Goal: Task Accomplishment & Management: Manage account settings

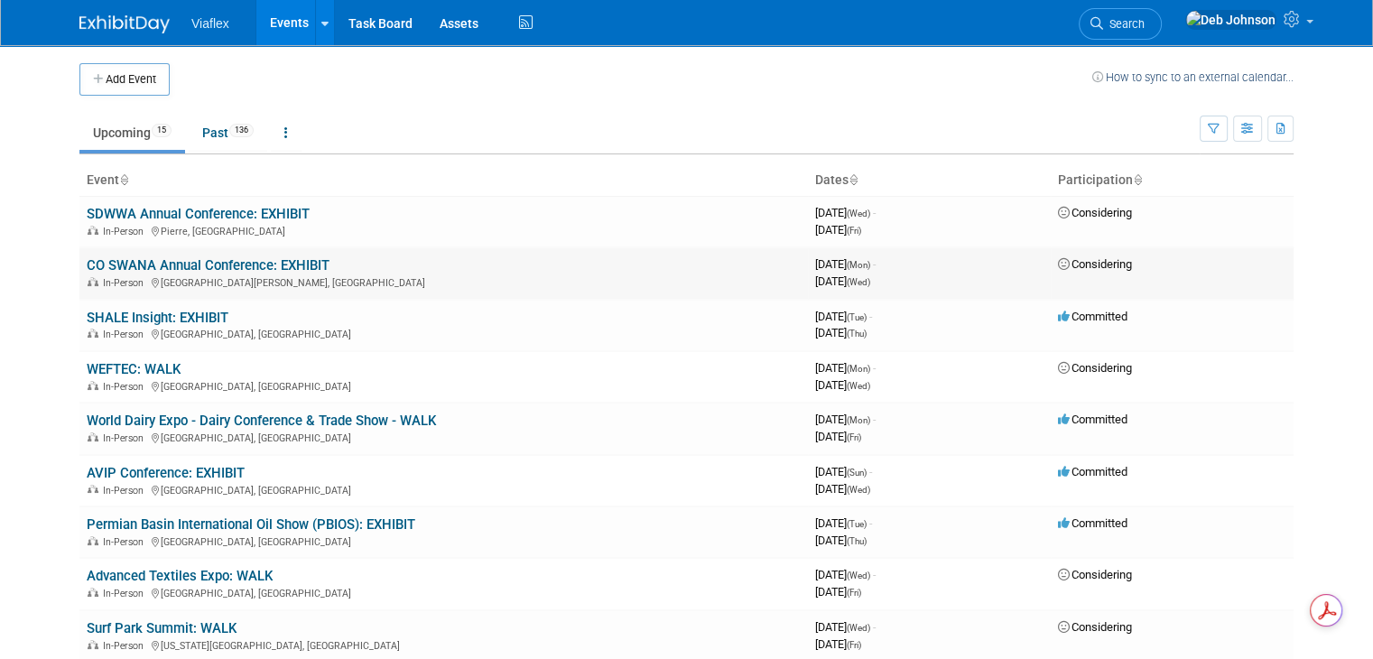
click at [209, 262] on link "CO SWANA Annual Conference: EXHIBIT" at bounding box center [208, 265] width 243 height 16
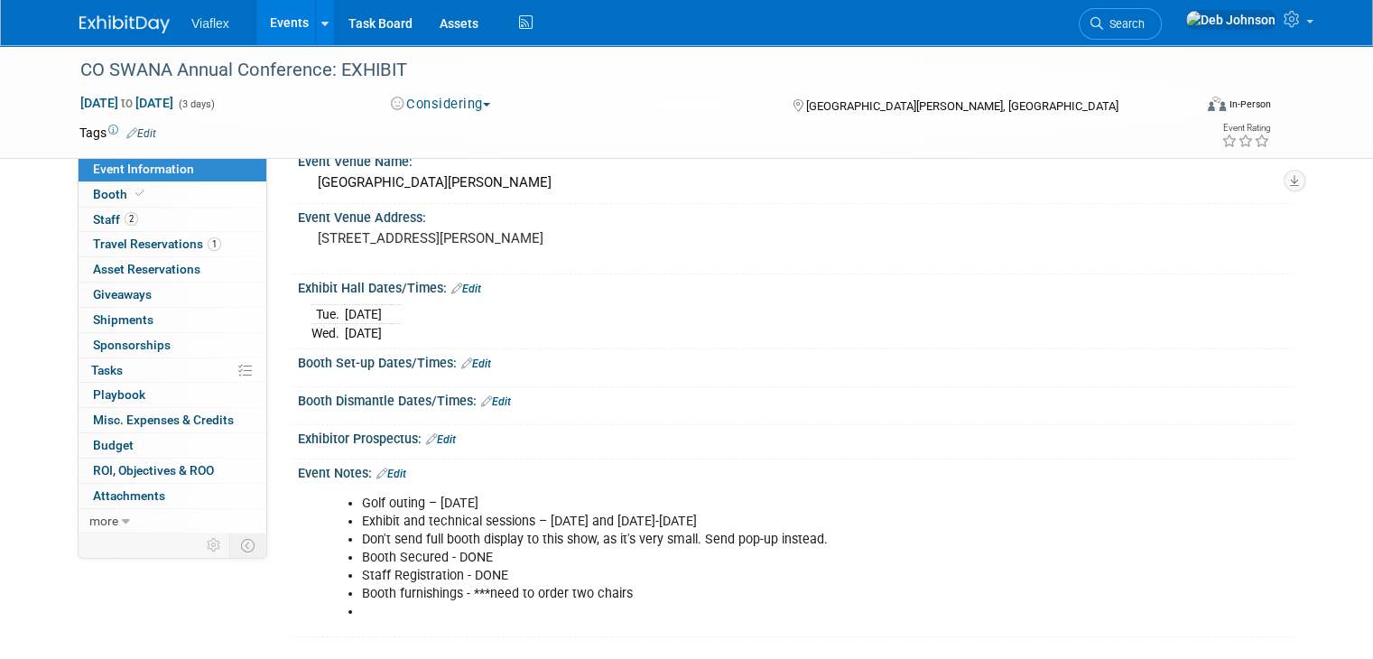
scroll to position [90, 0]
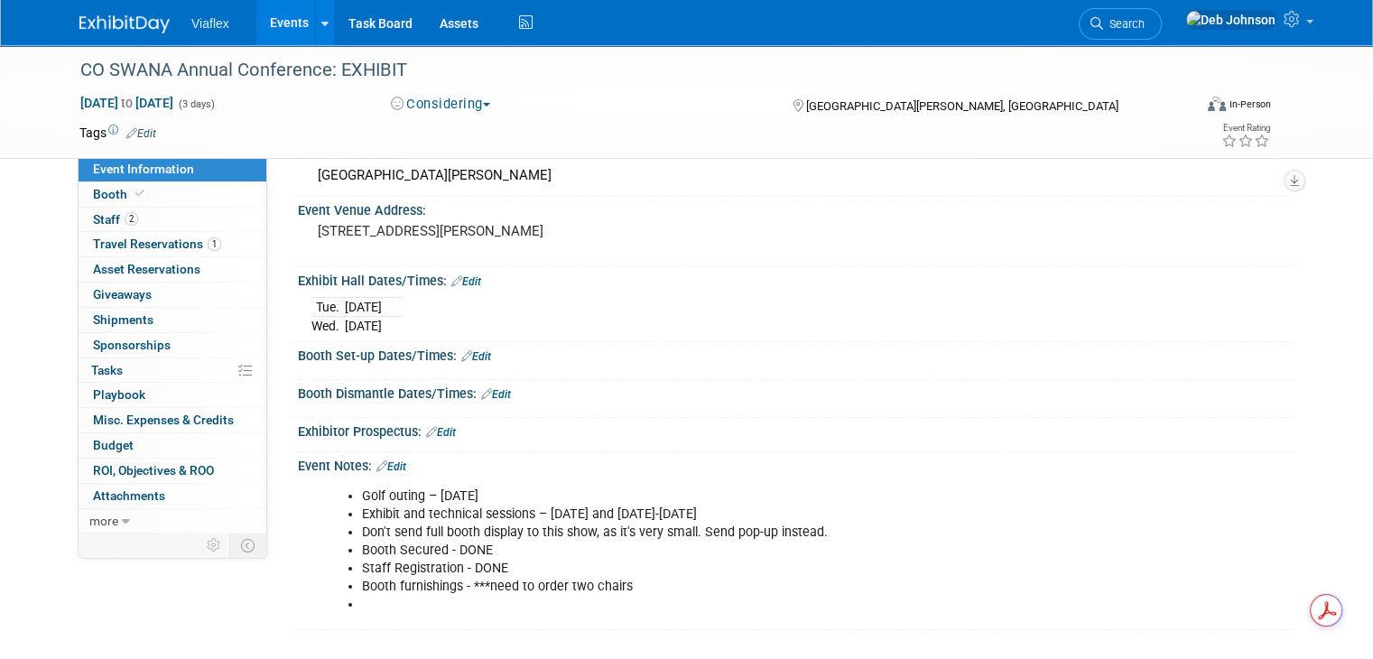
click at [644, 588] on li "Booth furnishings - ***need to order two chairs" at bounding box center [725, 587] width 727 height 18
click at [106, 193] on span "Booth" at bounding box center [120, 194] width 55 height 14
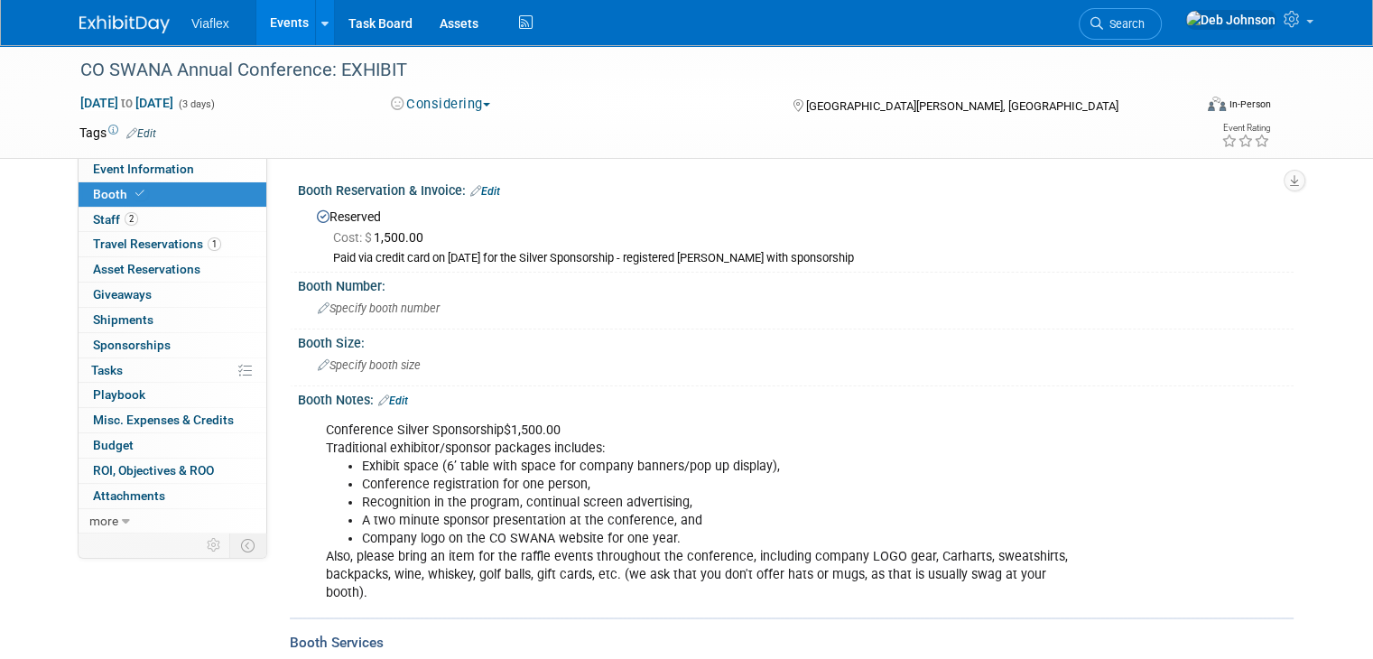
click at [483, 103] on span "button" at bounding box center [486, 105] width 7 height 4
click at [458, 132] on link "Committed" at bounding box center [456, 133] width 143 height 25
click at [99, 221] on span "Staff 2" at bounding box center [115, 219] width 45 height 14
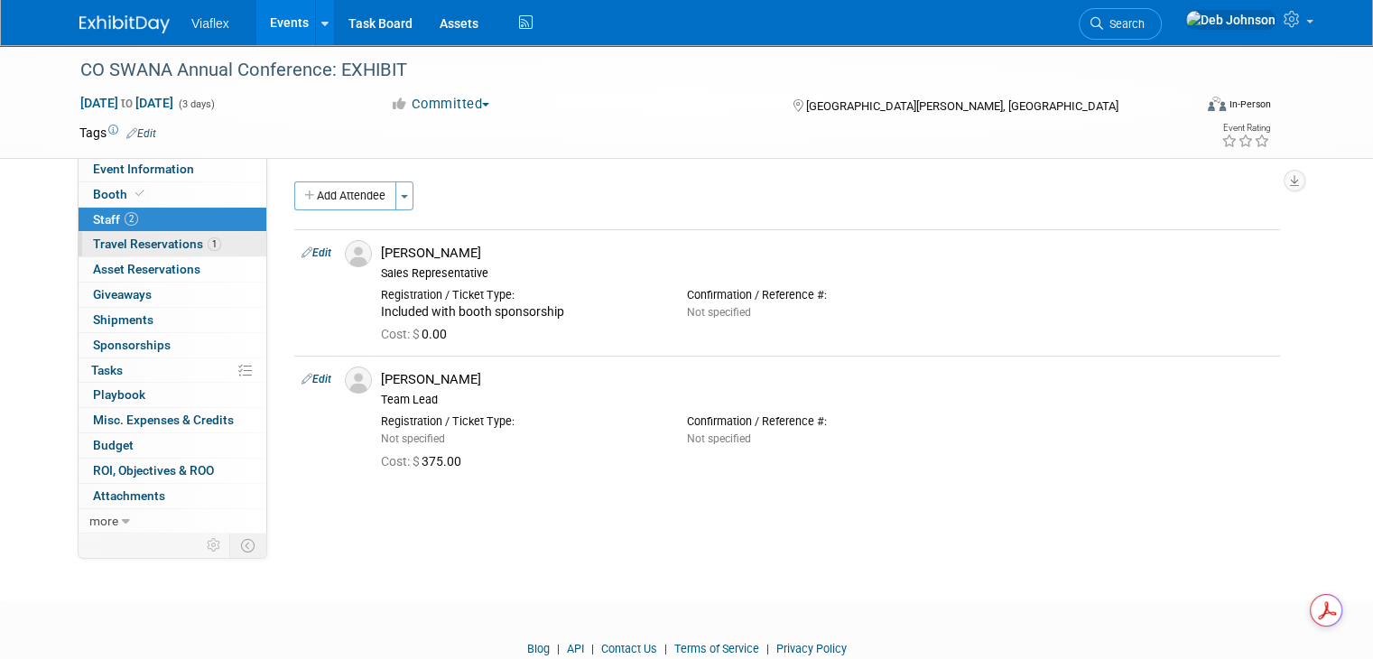
click at [115, 243] on span "Travel Reservations 1" at bounding box center [157, 243] width 128 height 14
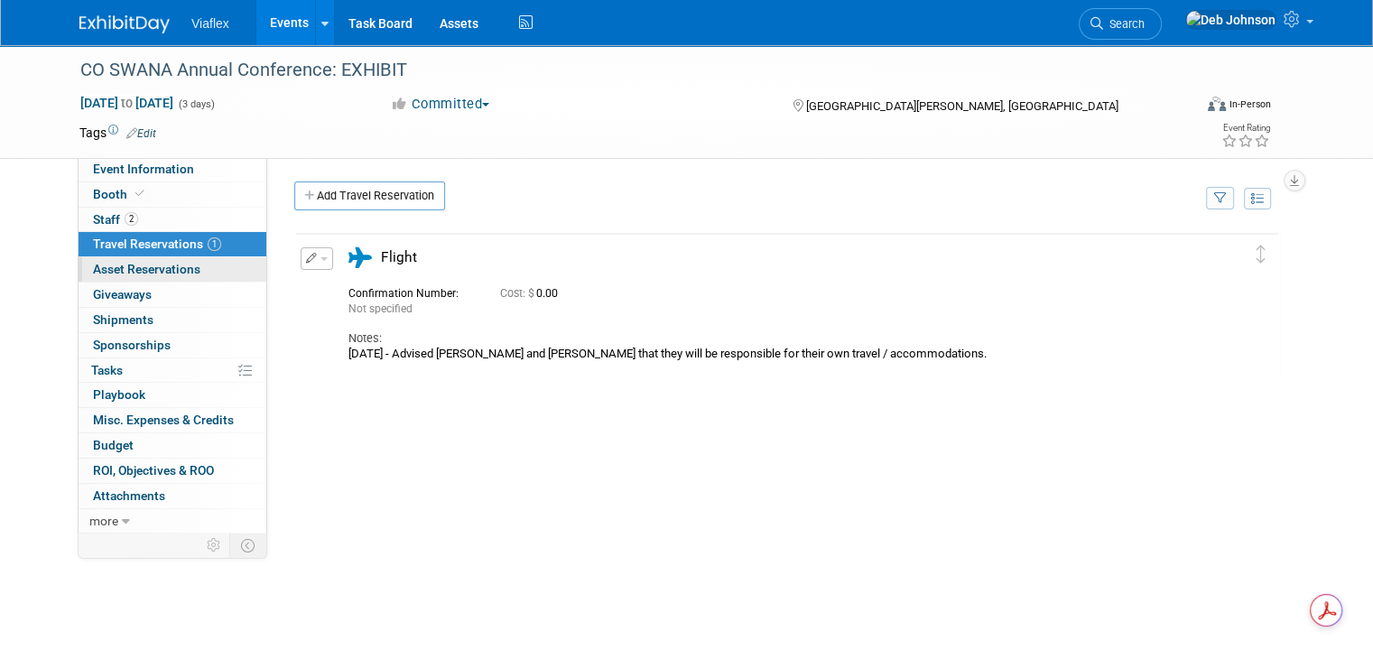
click at [116, 266] on span "Asset Reservations 0" at bounding box center [146, 269] width 107 height 14
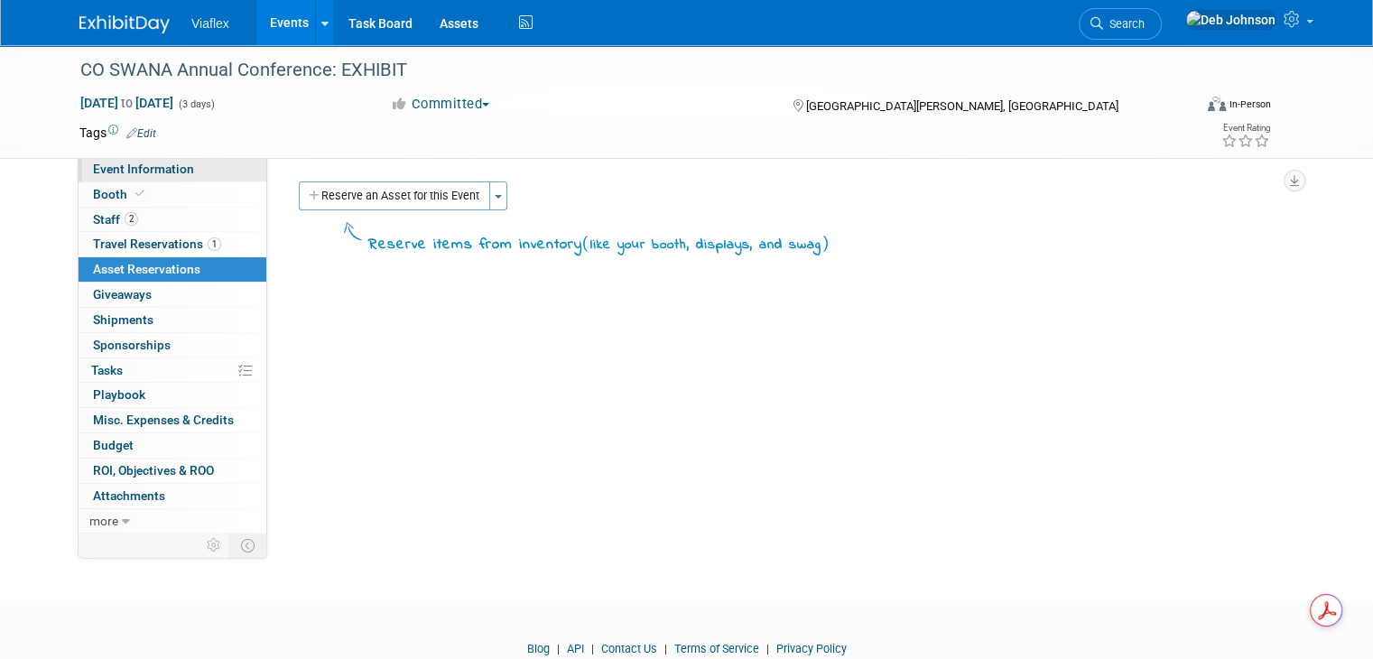
click at [97, 168] on span "Event Information" at bounding box center [143, 169] width 101 height 14
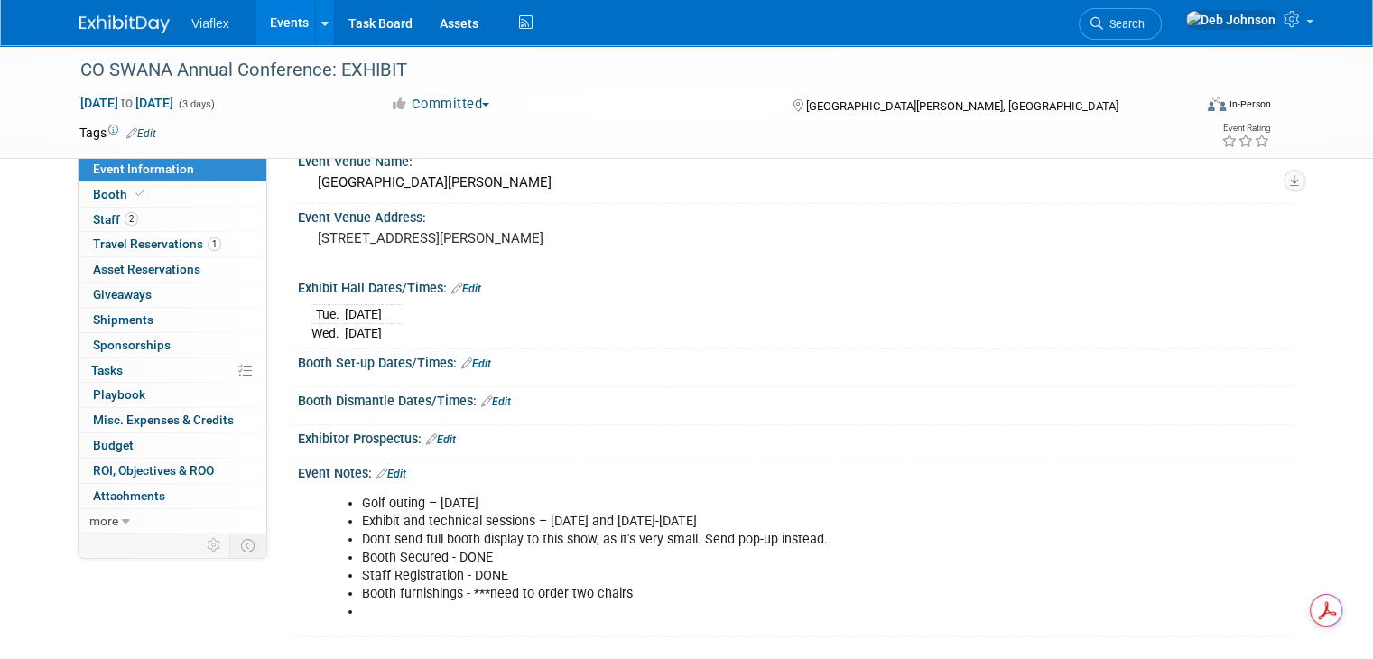
scroll to position [90, 0]
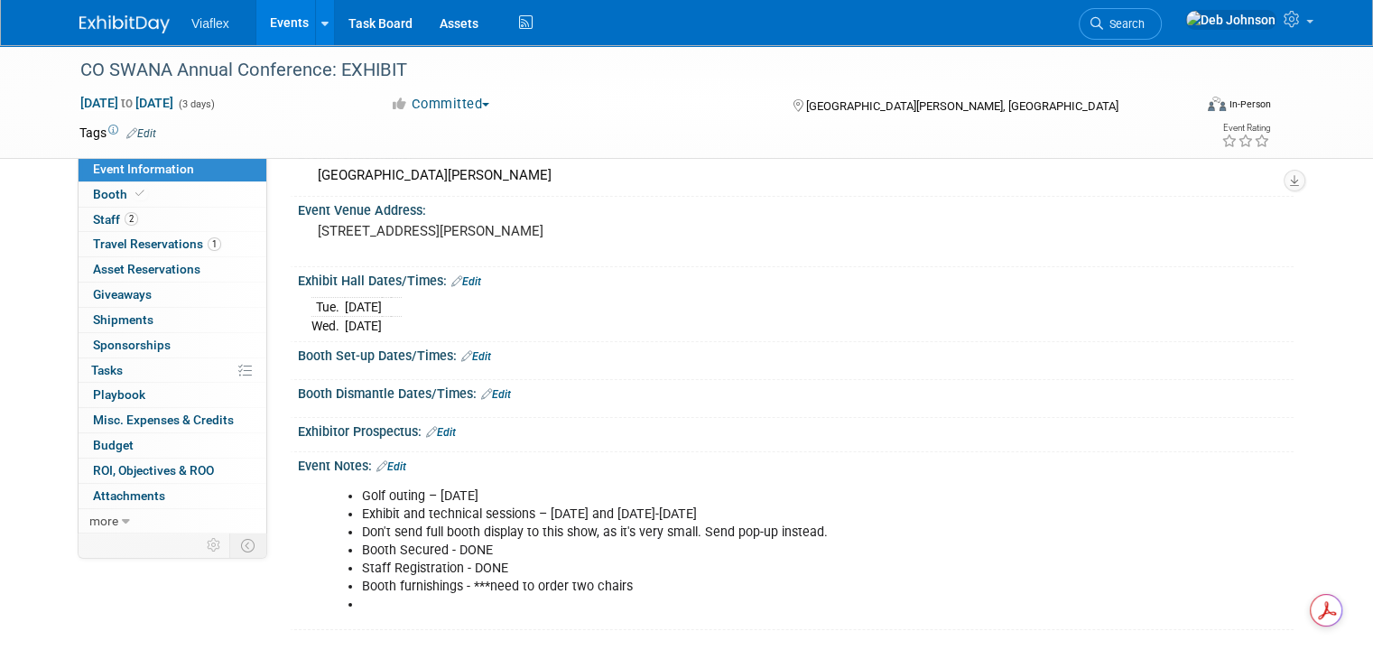
click at [90, 23] on img at bounding box center [124, 24] width 90 height 18
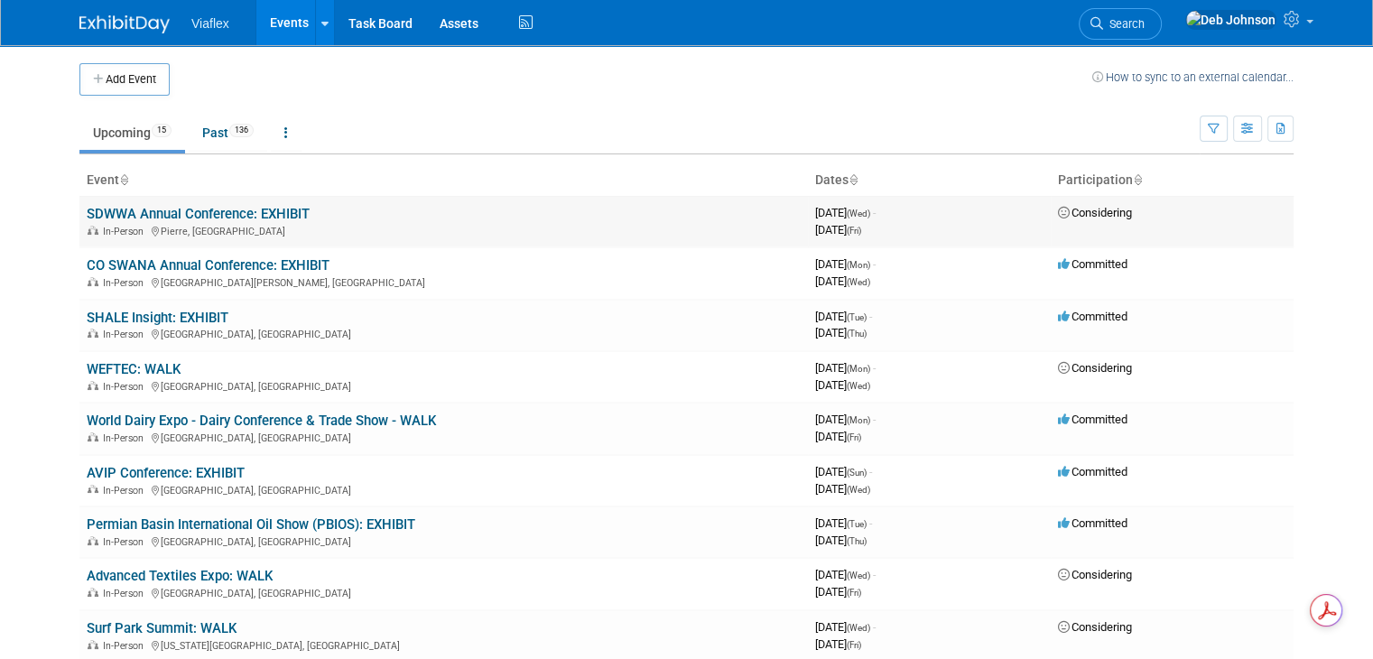
click at [192, 220] on link "SDWWA Annual Conference: EXHIBIT" at bounding box center [198, 214] width 223 height 16
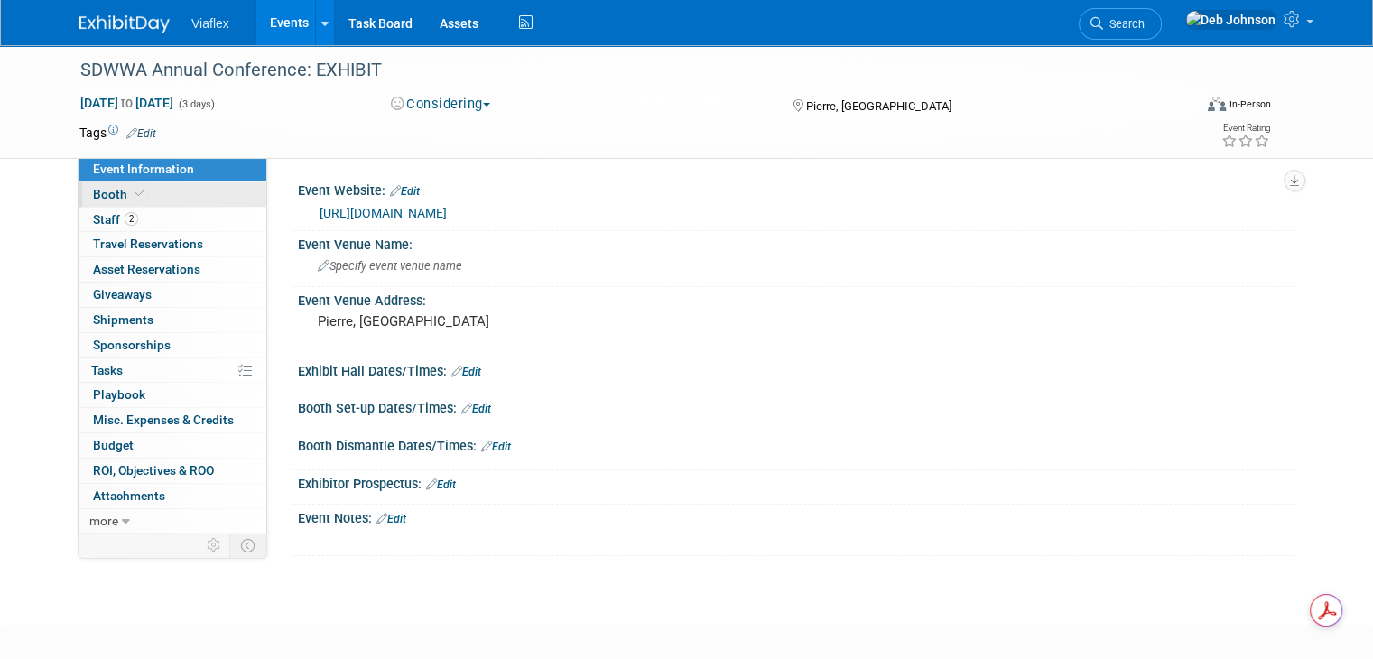
click at [95, 192] on span "Booth" at bounding box center [120, 194] width 55 height 14
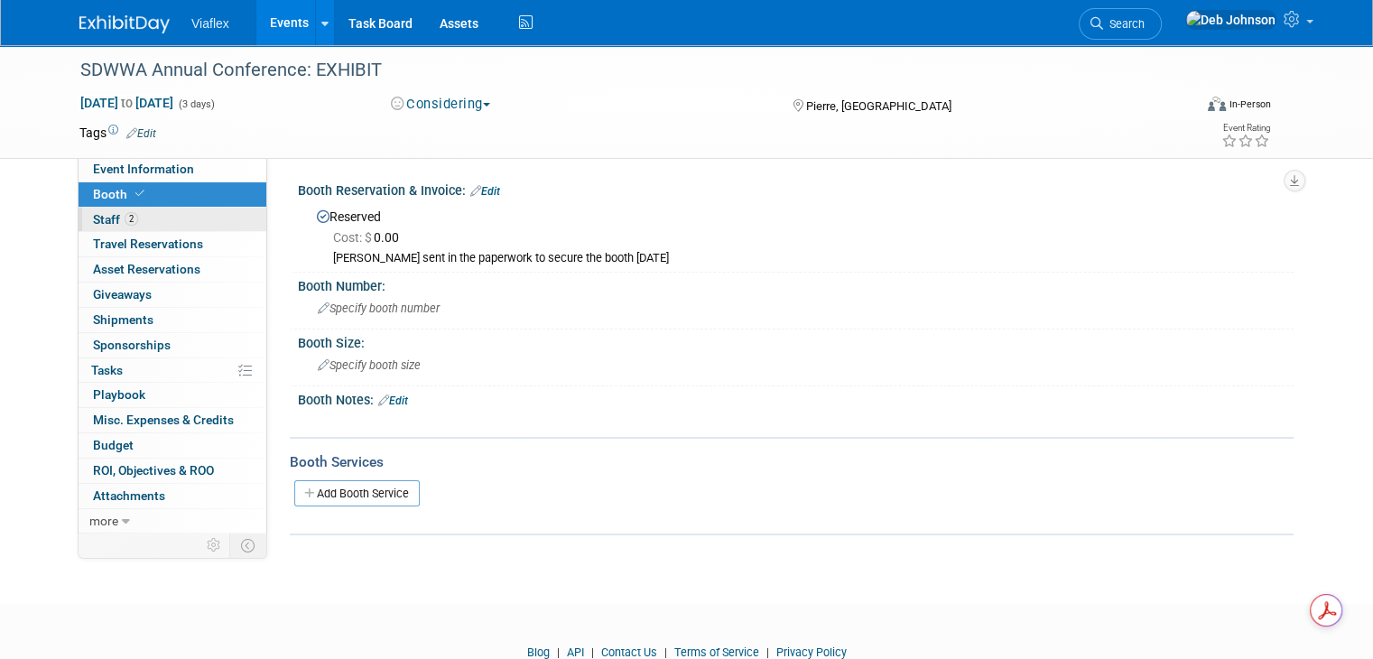
click at [107, 214] on span "Staff 2" at bounding box center [115, 219] width 45 height 14
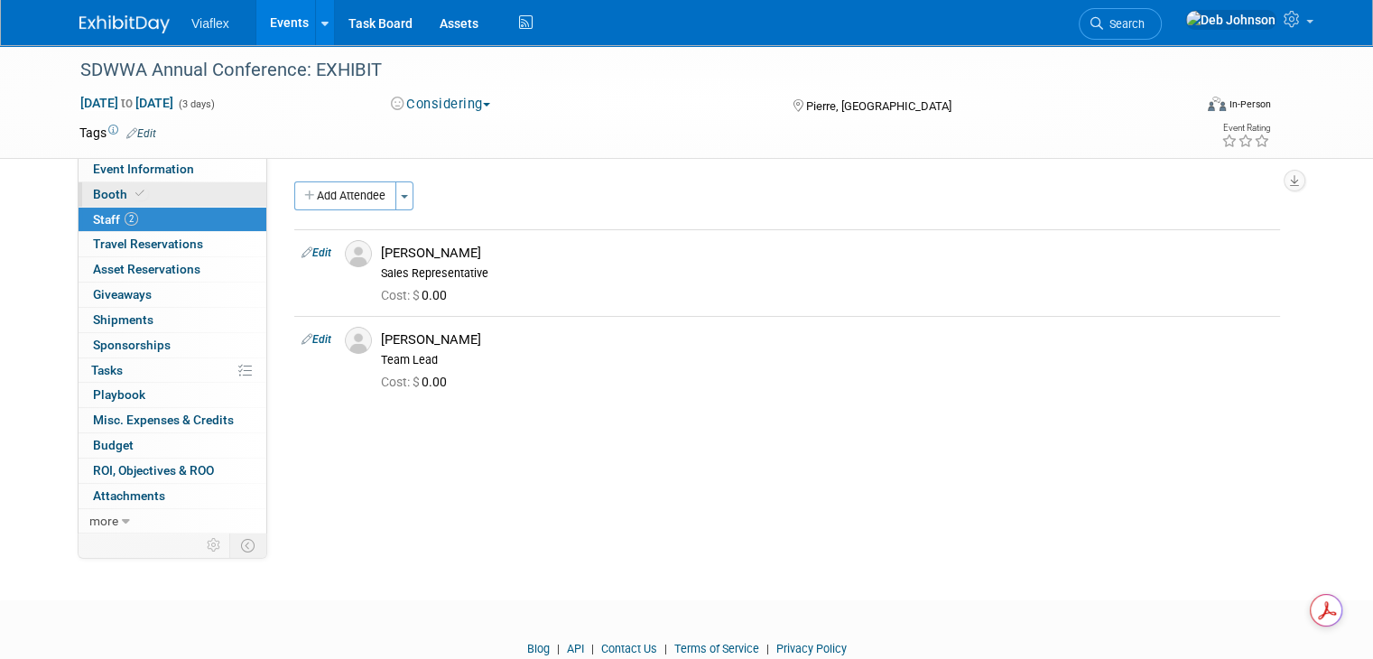
click at [97, 195] on span "Booth" at bounding box center [120, 194] width 55 height 14
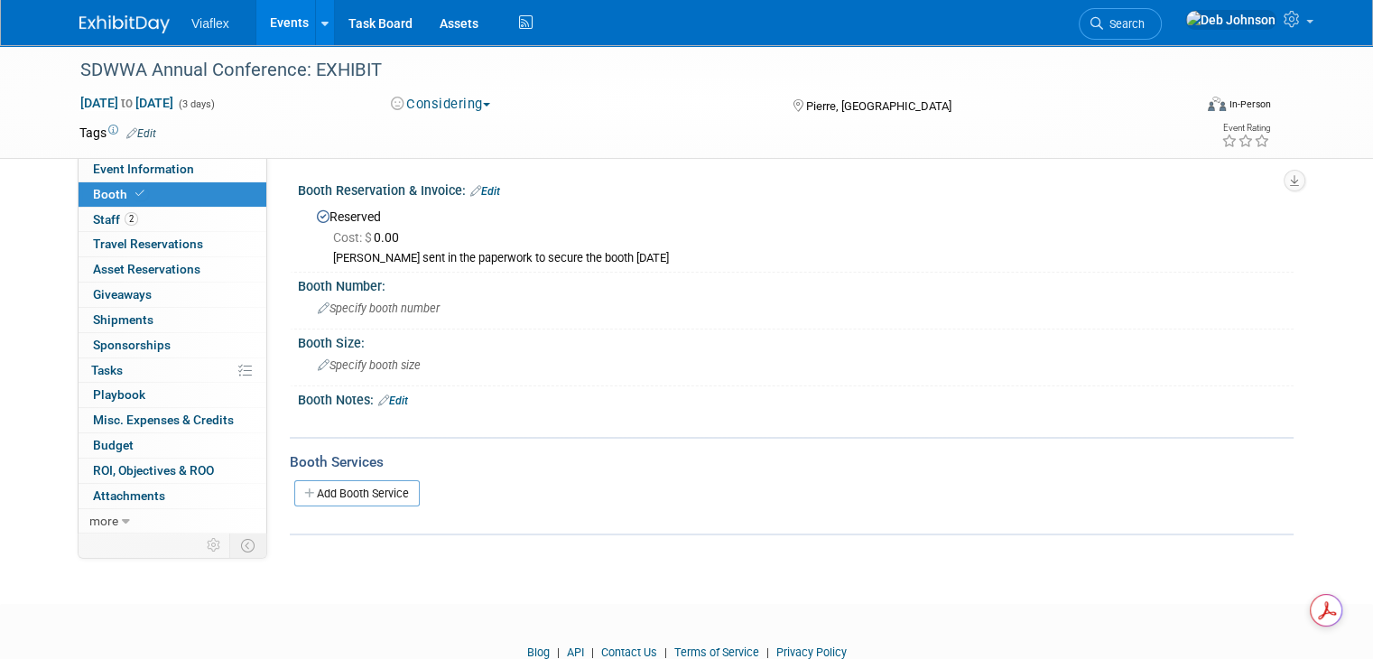
click at [116, 23] on img at bounding box center [124, 24] width 90 height 18
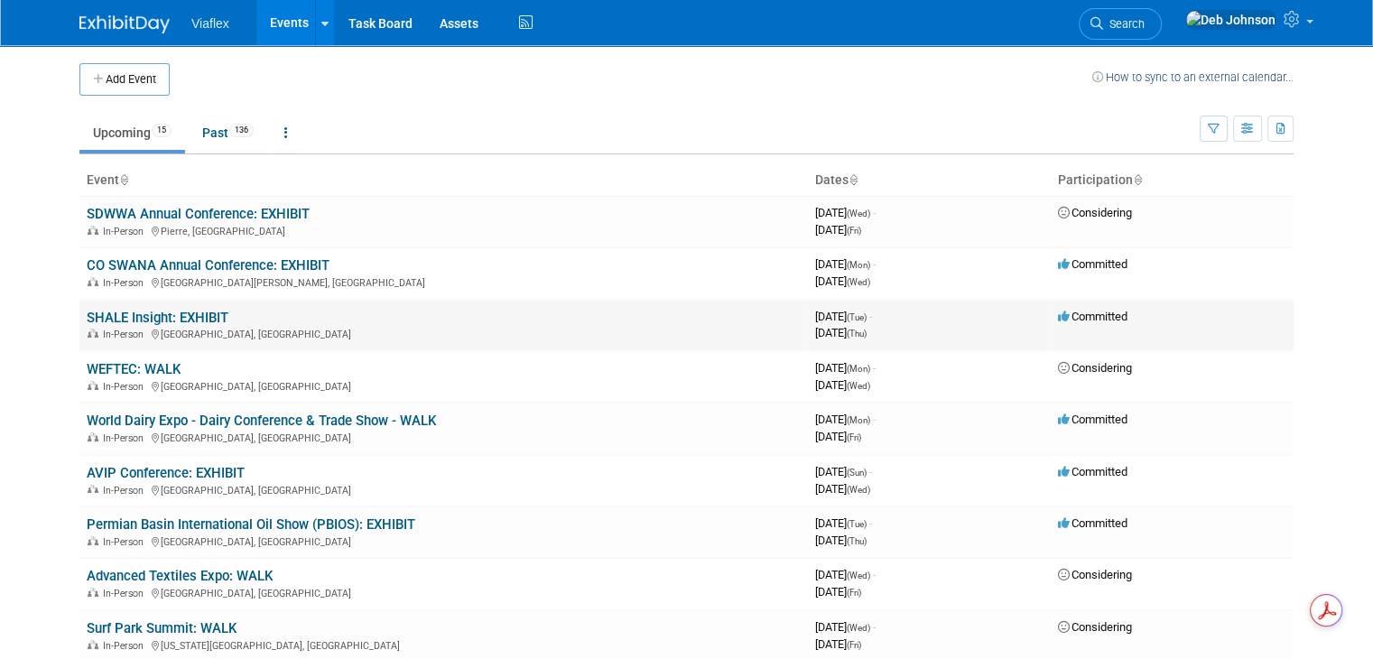
click at [133, 322] on link "SHALE Insight: EXHIBIT" at bounding box center [158, 318] width 142 height 16
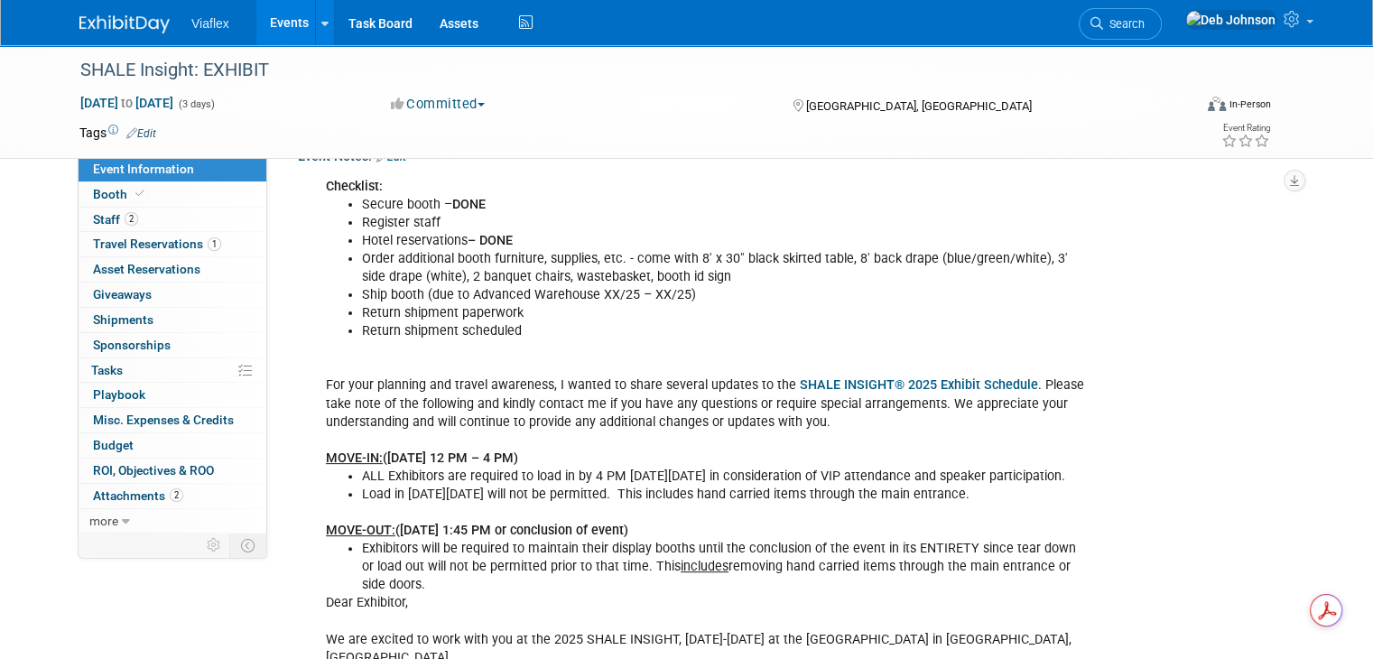
scroll to position [58, 0]
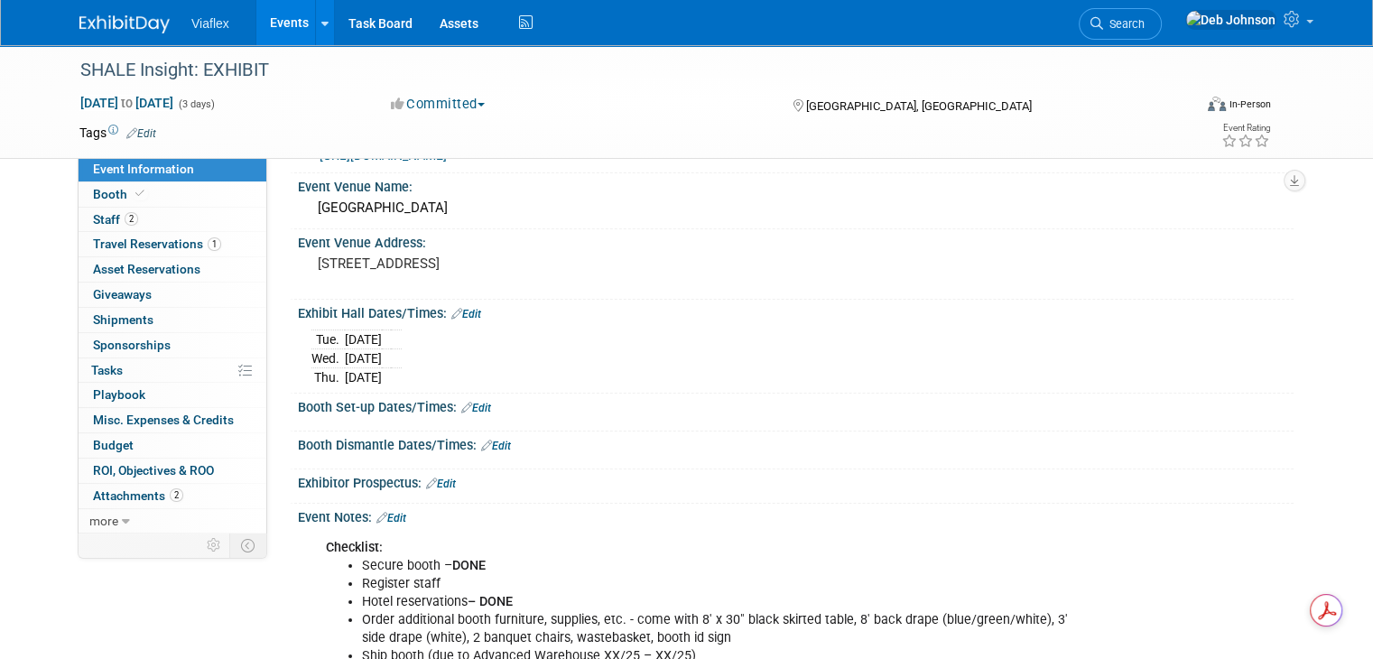
click at [103, 23] on img at bounding box center [124, 24] width 90 height 18
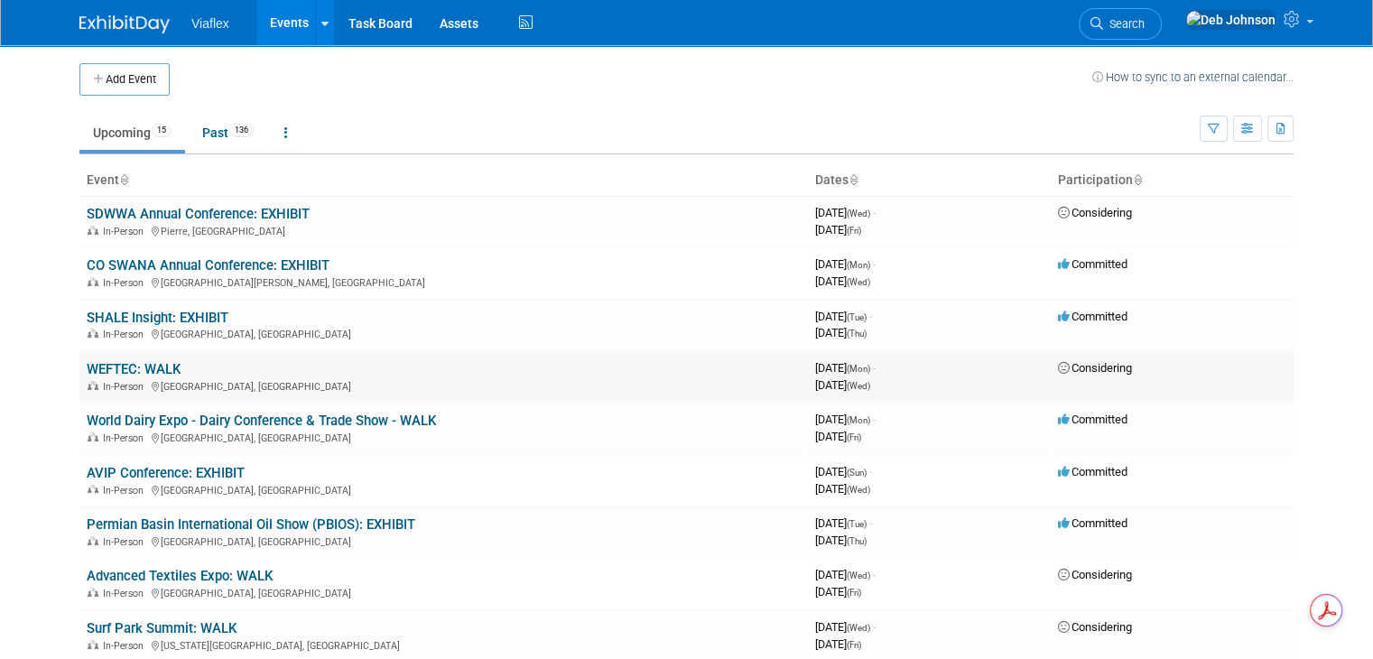
click at [118, 364] on link "WEFTEC: WALK" at bounding box center [134, 369] width 94 height 16
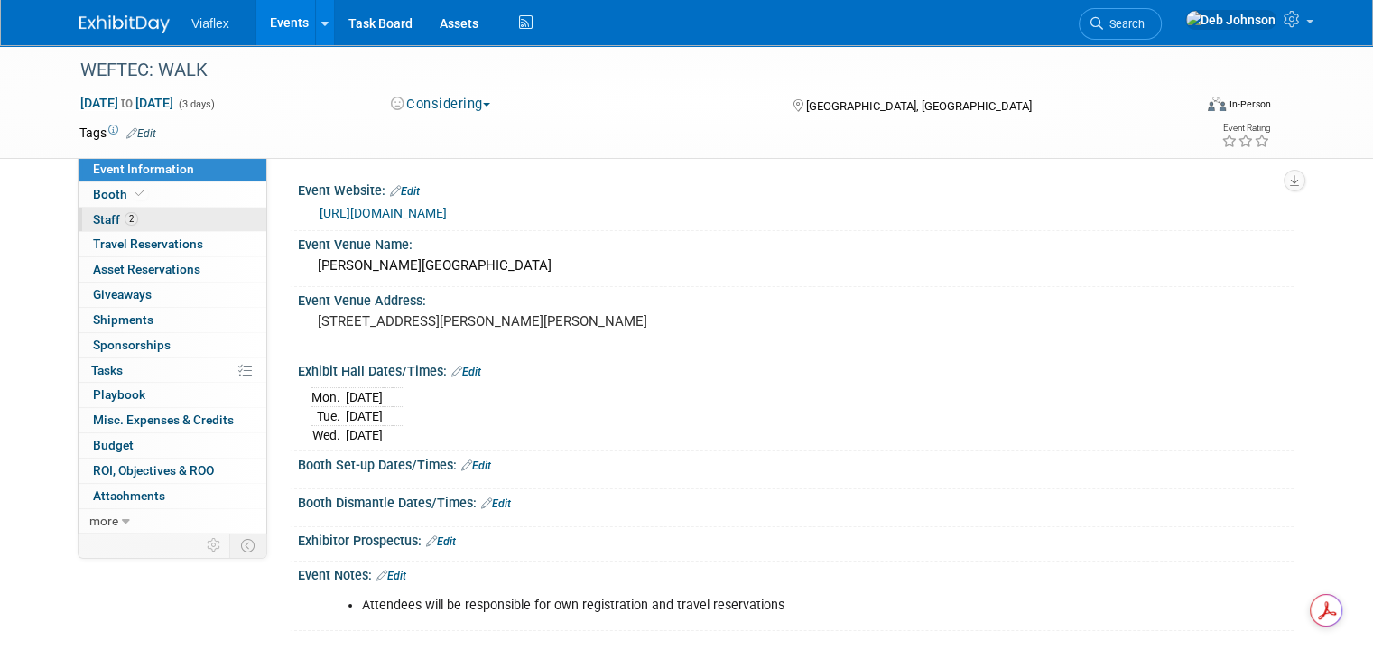
click at [101, 215] on span "Staff 2" at bounding box center [115, 219] width 45 height 14
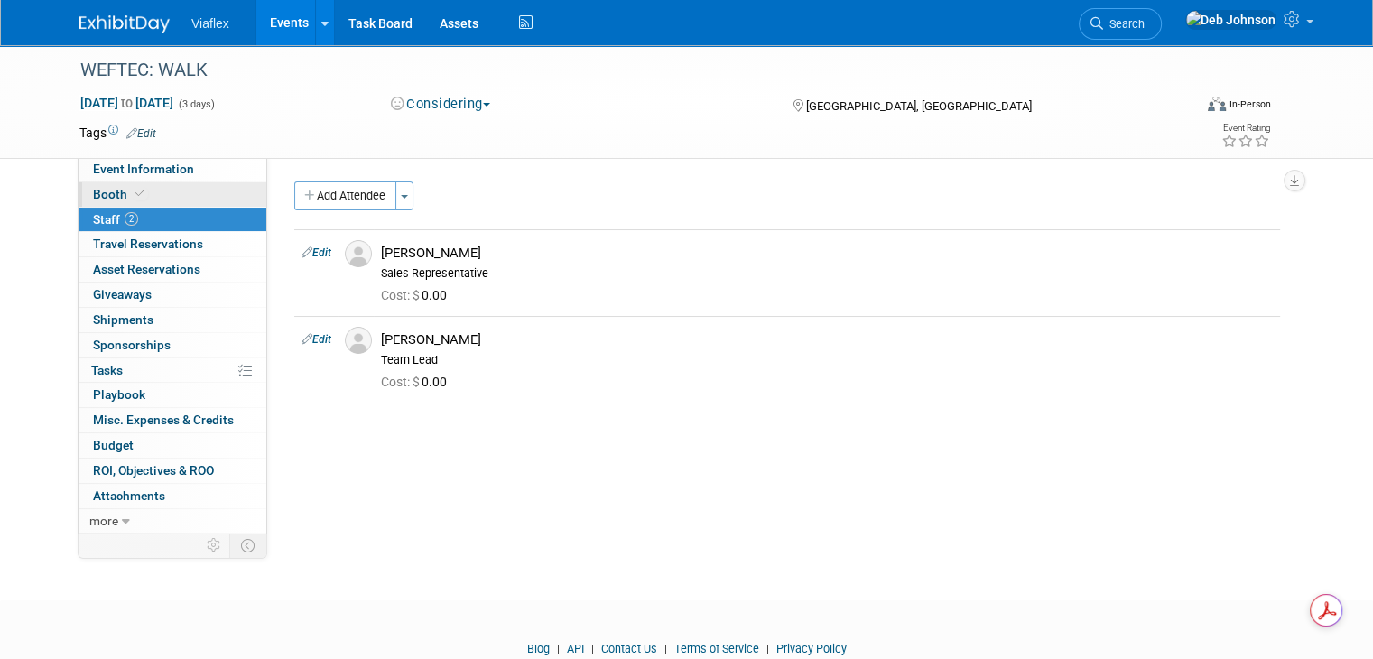
click at [97, 198] on span "Booth" at bounding box center [120, 194] width 55 height 14
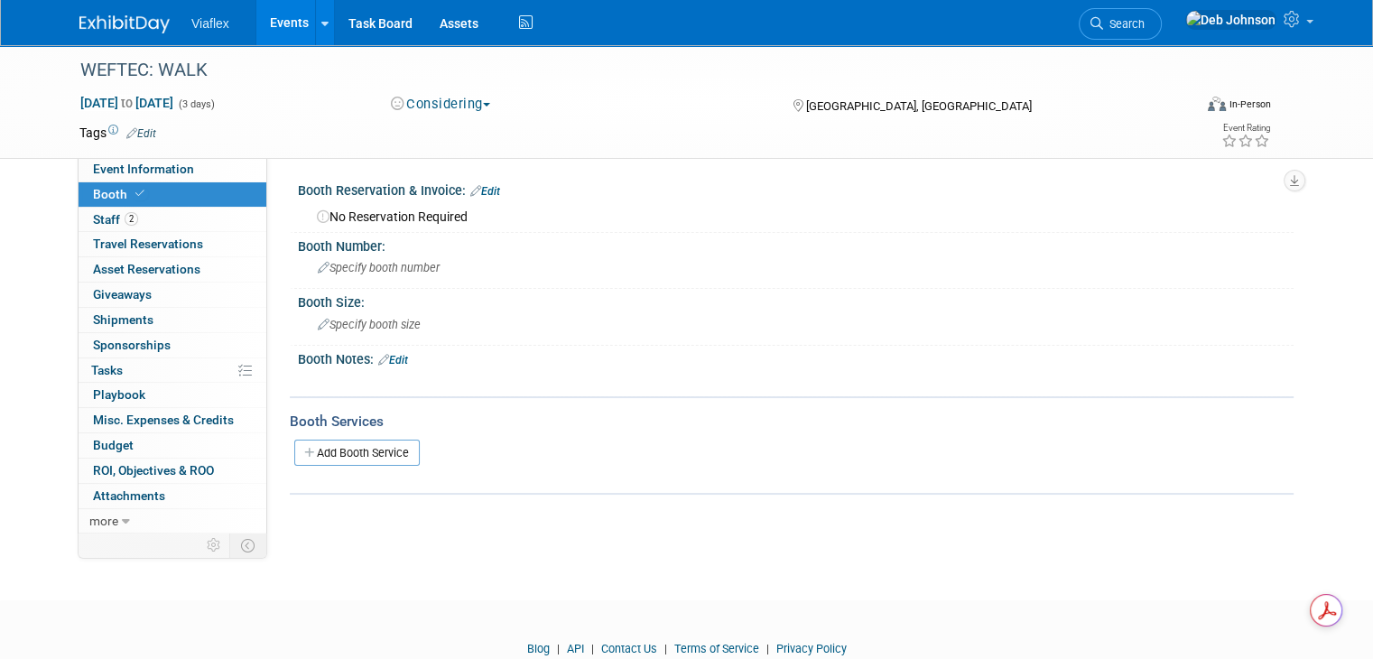
click at [97, 20] on img at bounding box center [124, 24] width 90 height 18
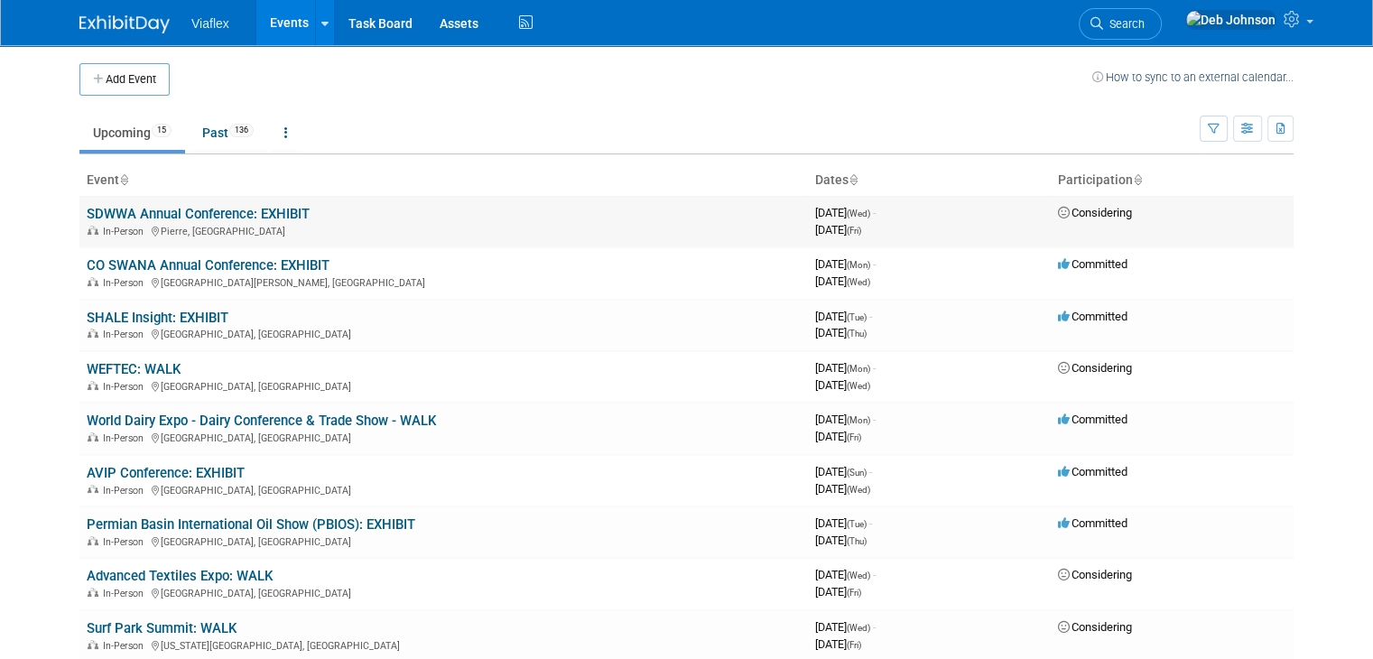
click at [227, 216] on link "SDWWA Annual Conference: EXHIBIT" at bounding box center [198, 214] width 223 height 16
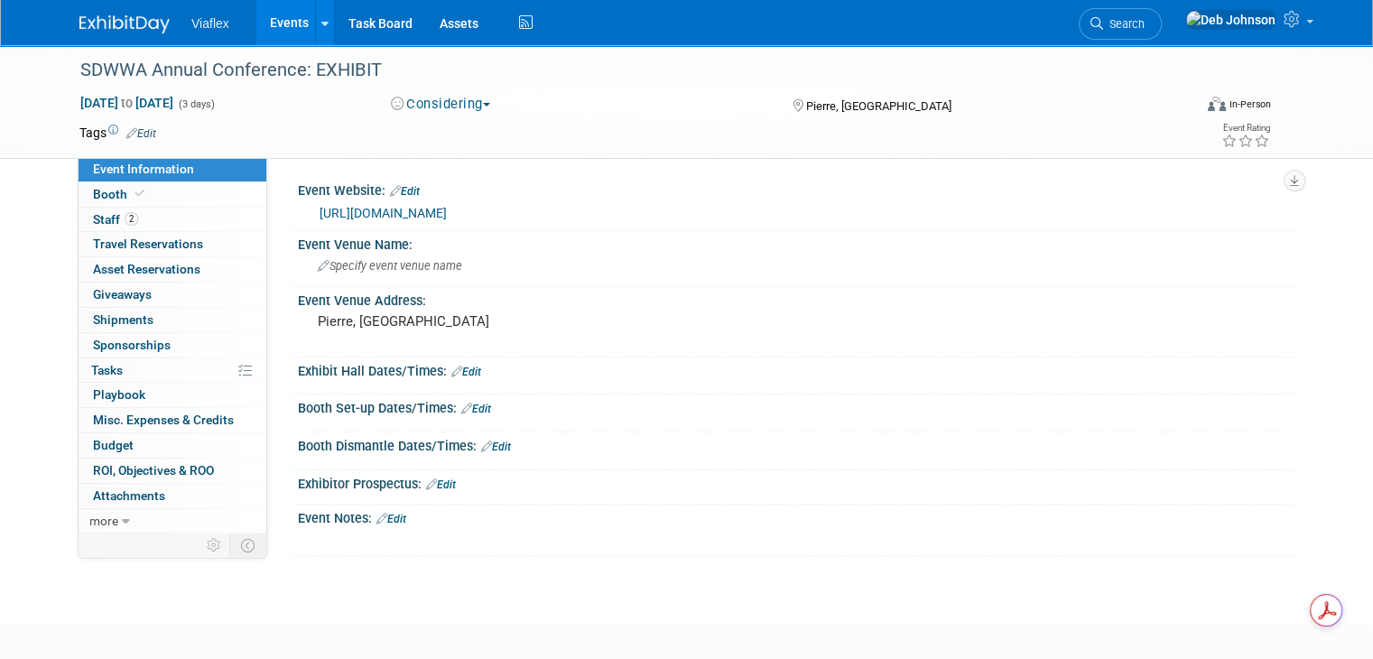
click at [98, 16] on img at bounding box center [124, 24] width 90 height 18
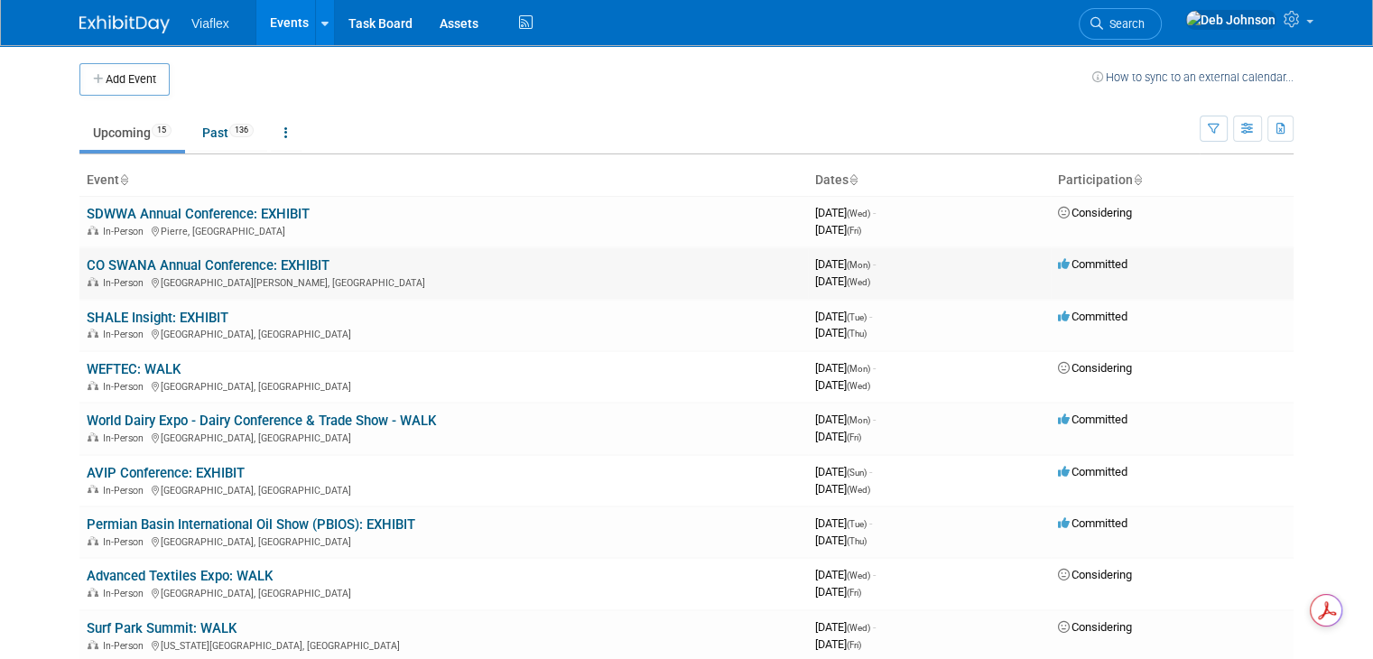
click at [144, 273] on td "CO SWANA Annual Conference: EXHIBIT In-Person [GEOGRAPHIC_DATA][PERSON_NAME], […" at bounding box center [443, 272] width 728 height 51
click at [143, 266] on link "CO SWANA Annual Conference: EXHIBIT" at bounding box center [208, 265] width 243 height 16
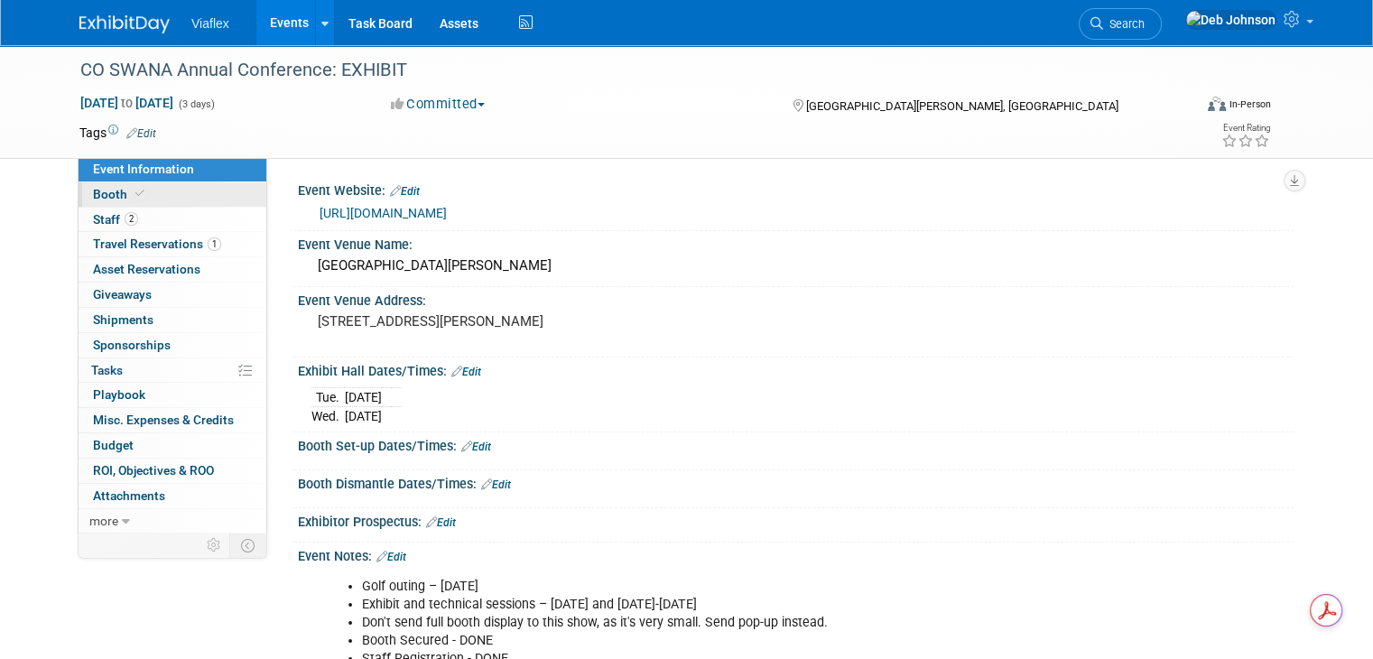
click at [99, 191] on span "Booth" at bounding box center [120, 194] width 55 height 14
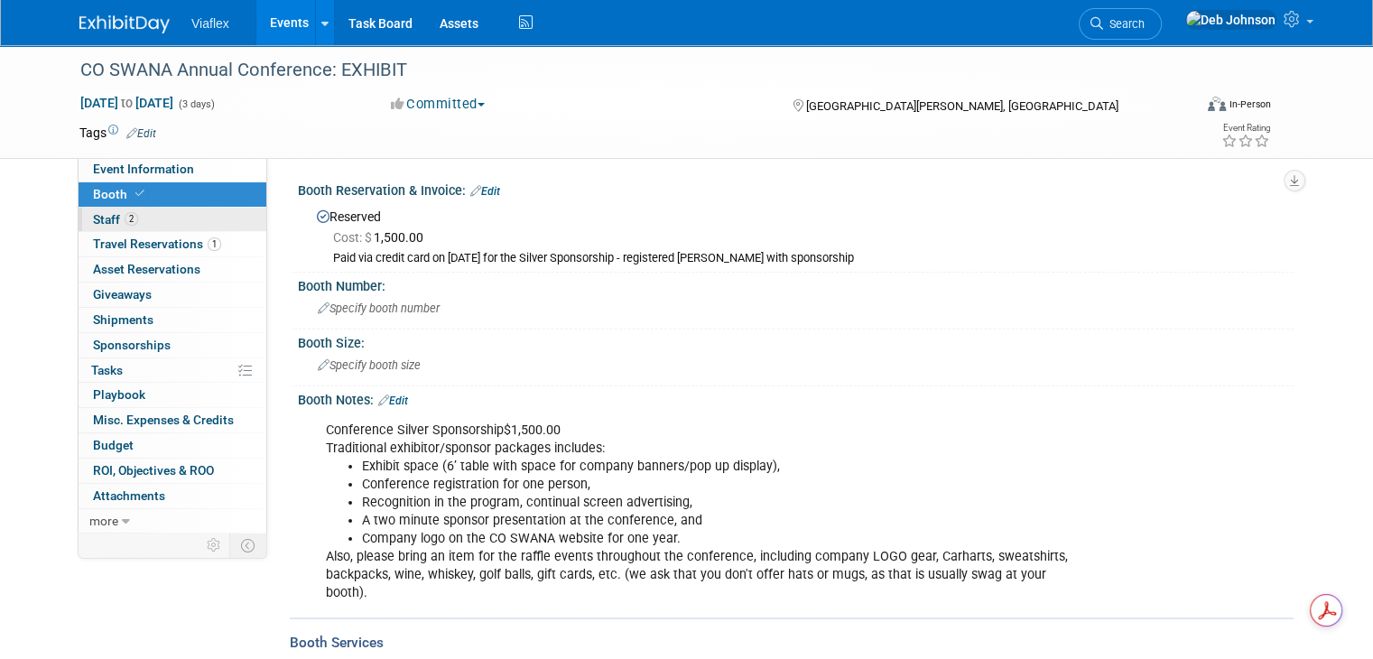
click at [96, 219] on span "Staff 2" at bounding box center [115, 219] width 45 height 14
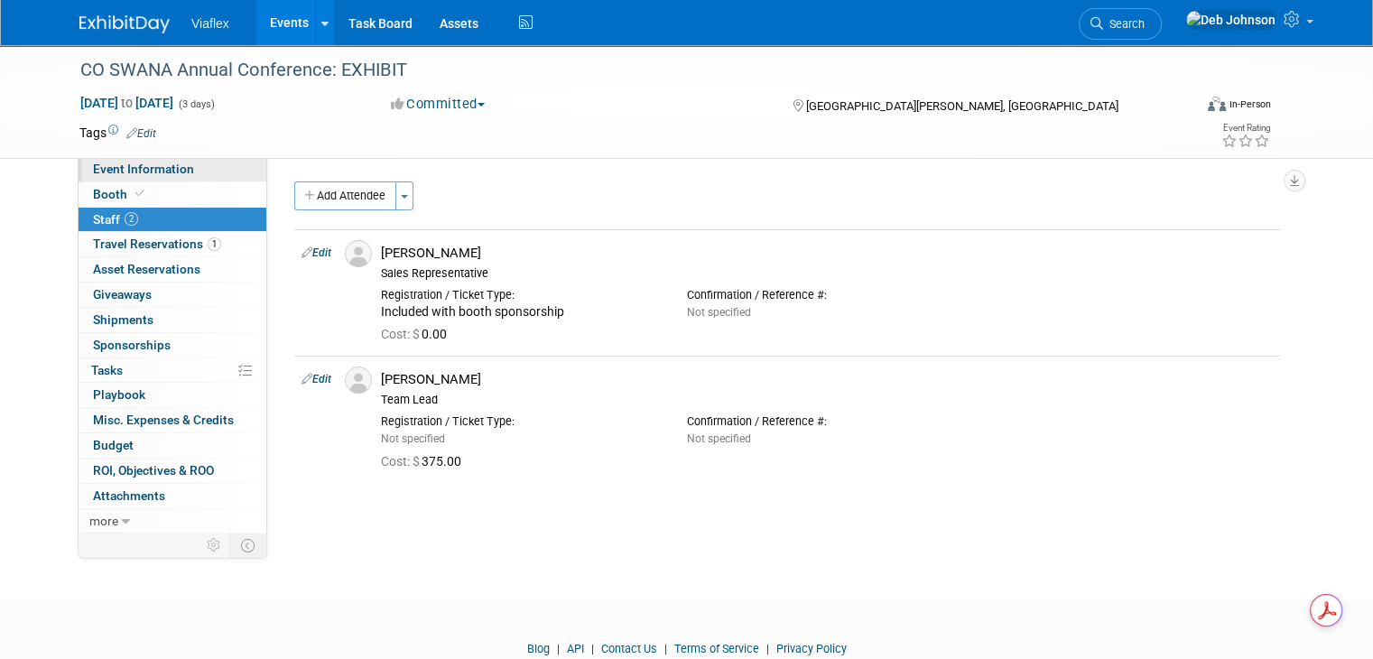
click at [141, 161] on link "Event Information" at bounding box center [173, 169] width 188 height 24
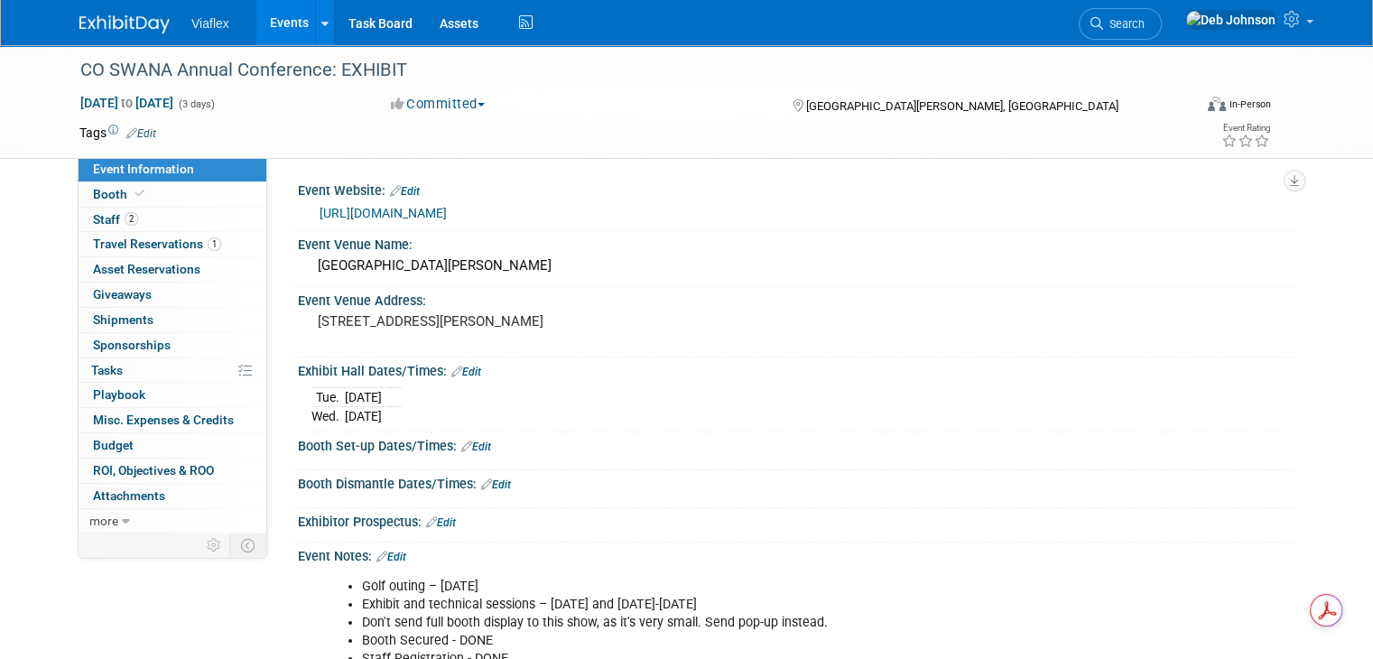
click at [447, 214] on link "https://www.coloradoswana.org/fall-conference" at bounding box center [382, 213] width 127 height 14
click at [97, 212] on span "Staff 2" at bounding box center [115, 219] width 45 height 14
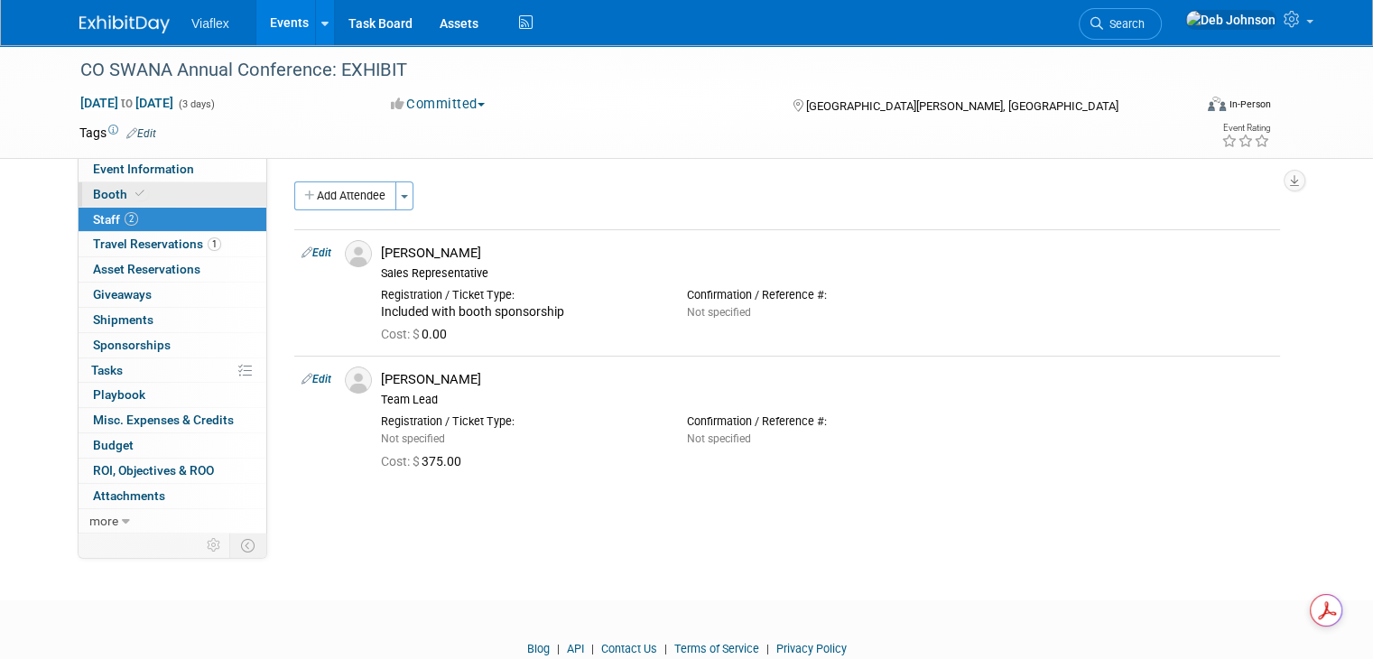
click at [97, 196] on span "Booth" at bounding box center [120, 194] width 55 height 14
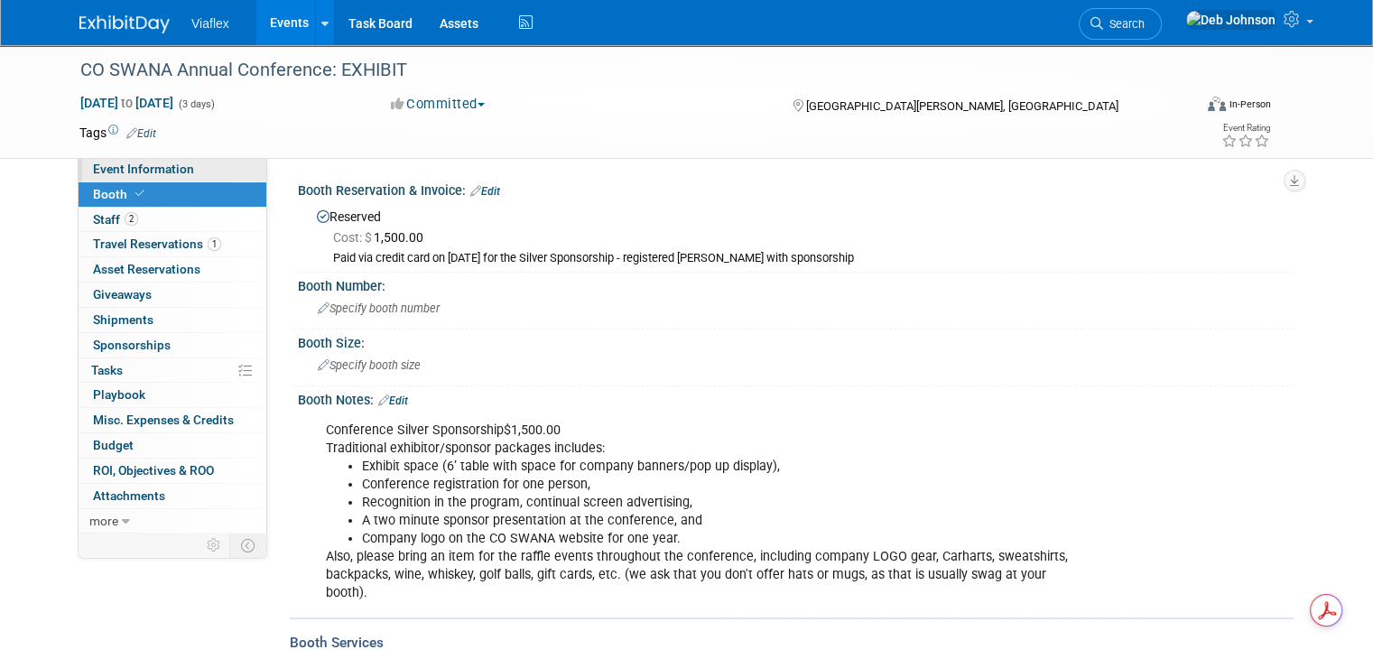
click at [120, 171] on span "Event Information" at bounding box center [143, 169] width 101 height 14
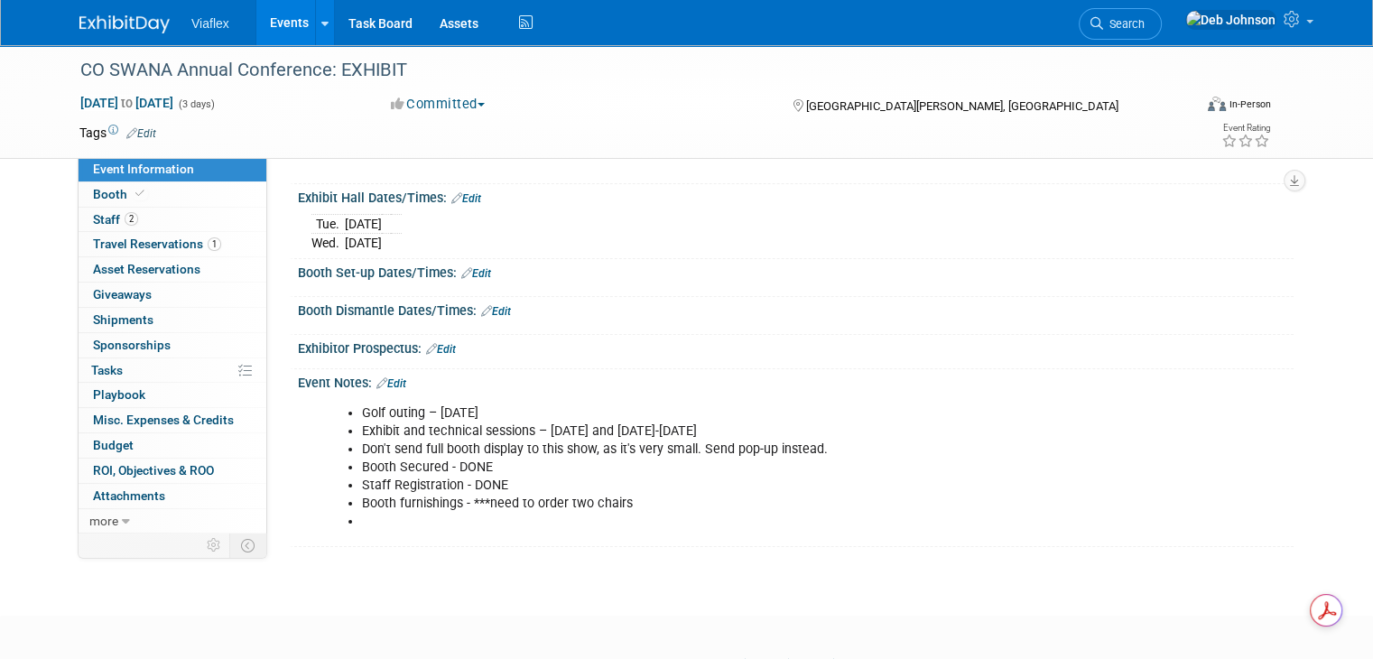
scroll to position [181, 0]
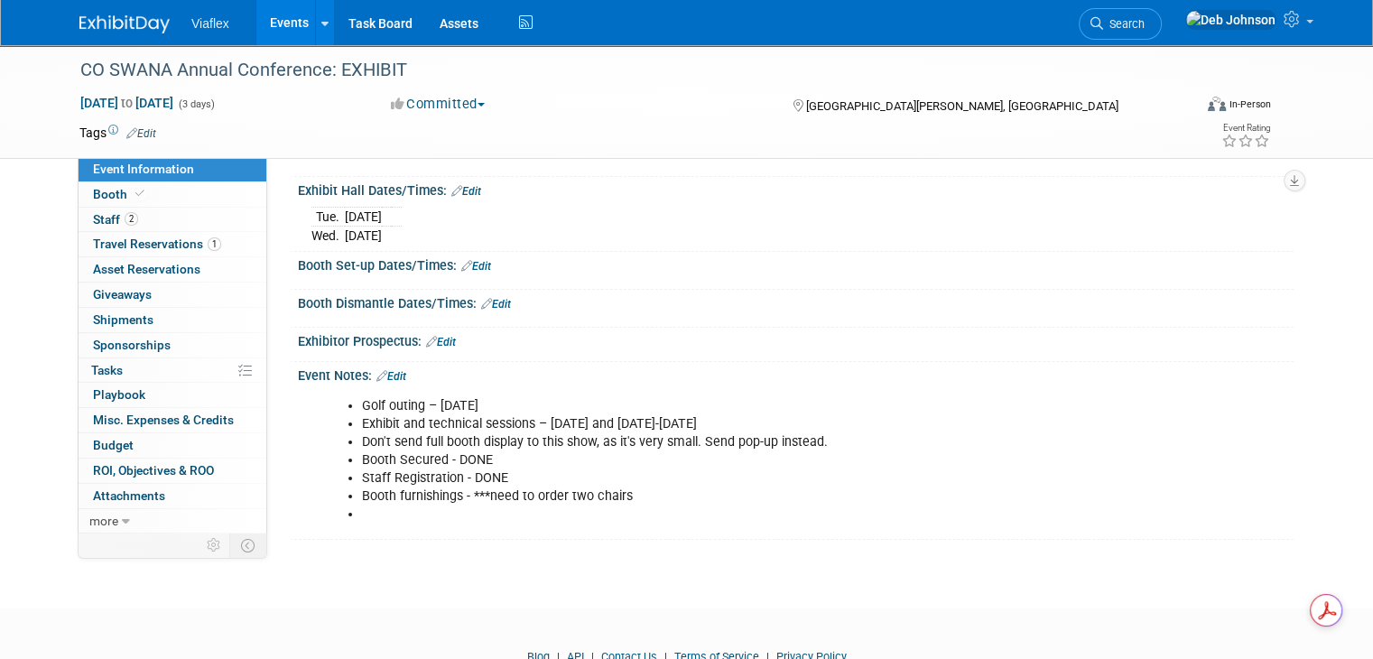
click at [616, 491] on li "Booth furnishings - ***need to order two chairs" at bounding box center [725, 496] width 727 height 18
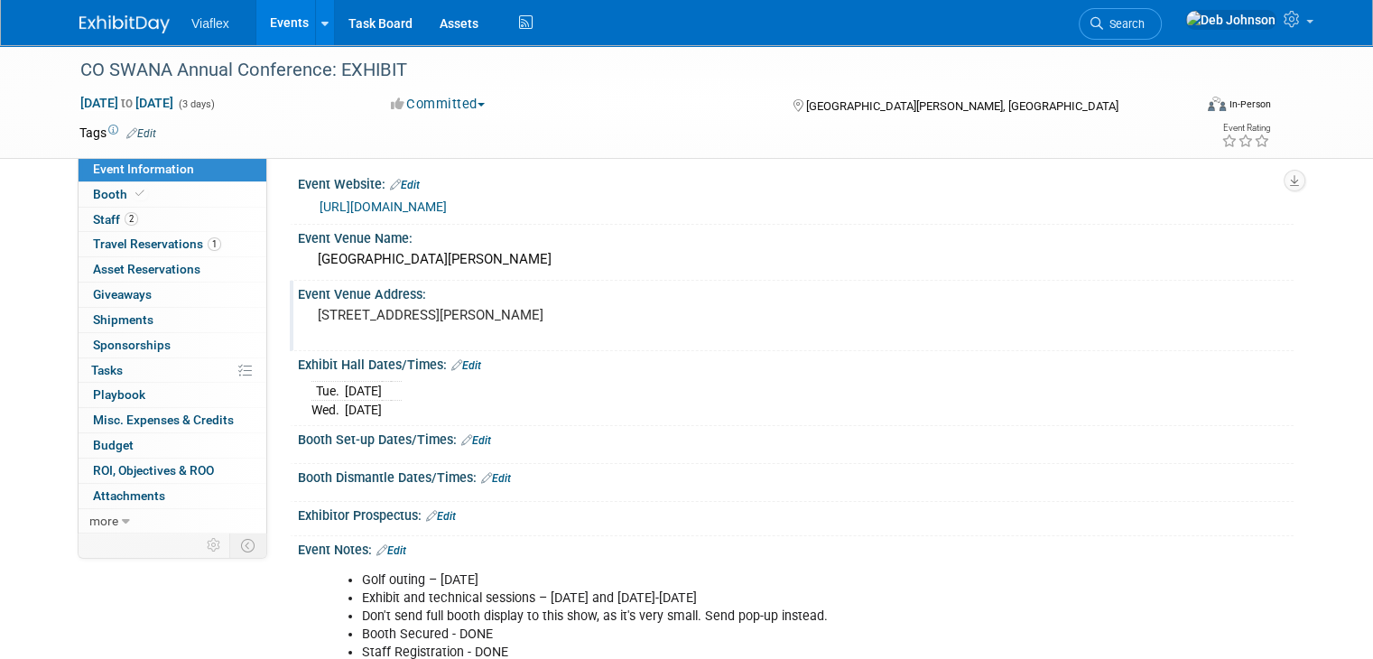
scroll to position [0, 0]
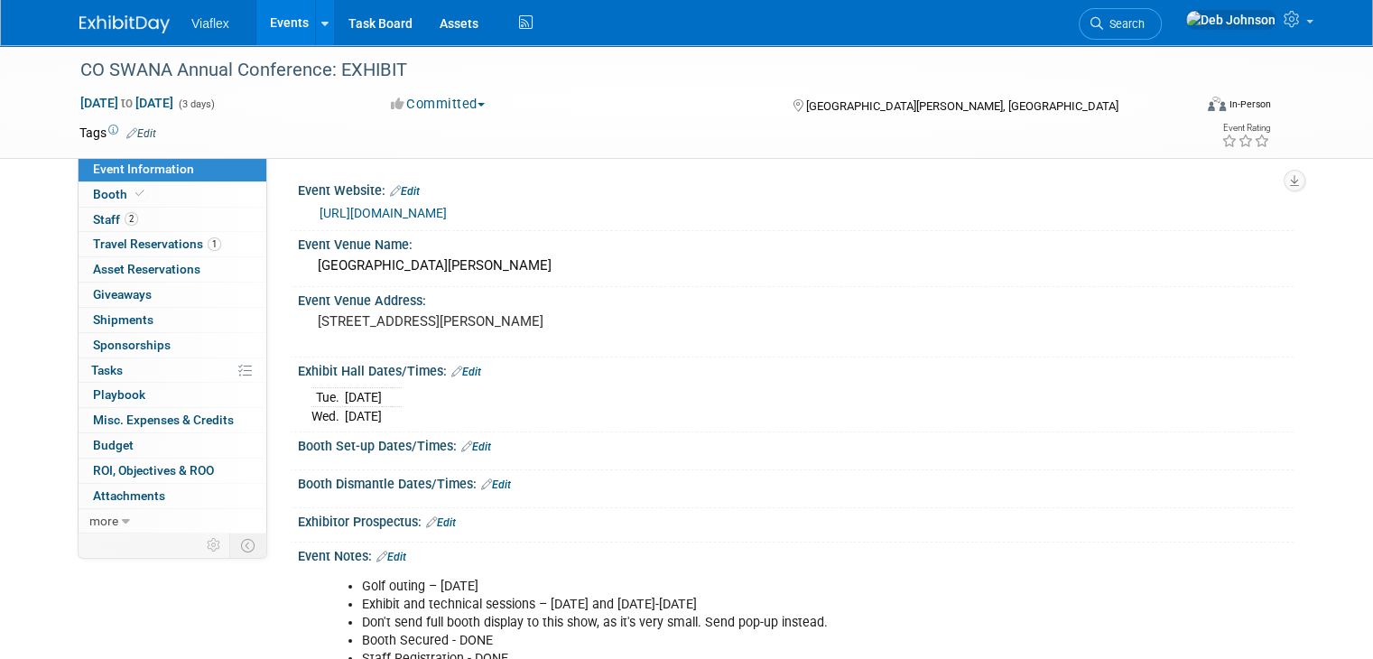
click at [96, 22] on img at bounding box center [124, 24] width 90 height 18
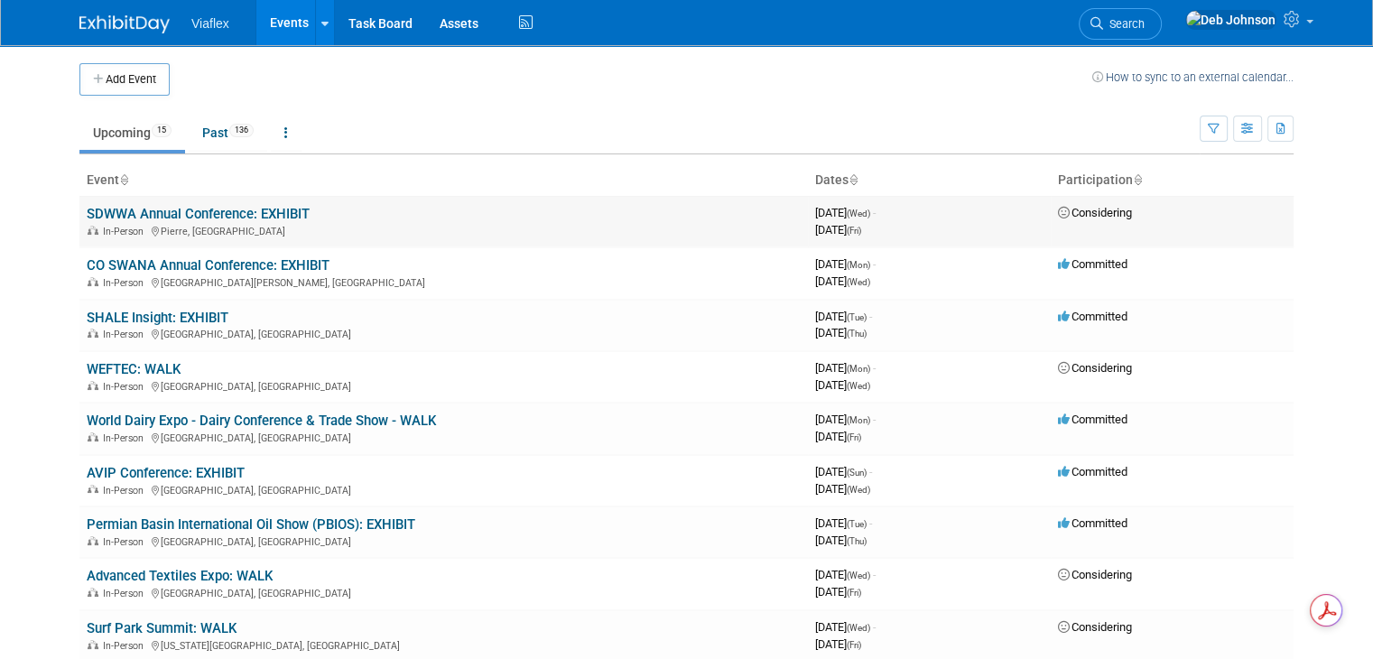
click at [169, 213] on link "SDWWA Annual Conference: EXHIBIT" at bounding box center [198, 214] width 223 height 16
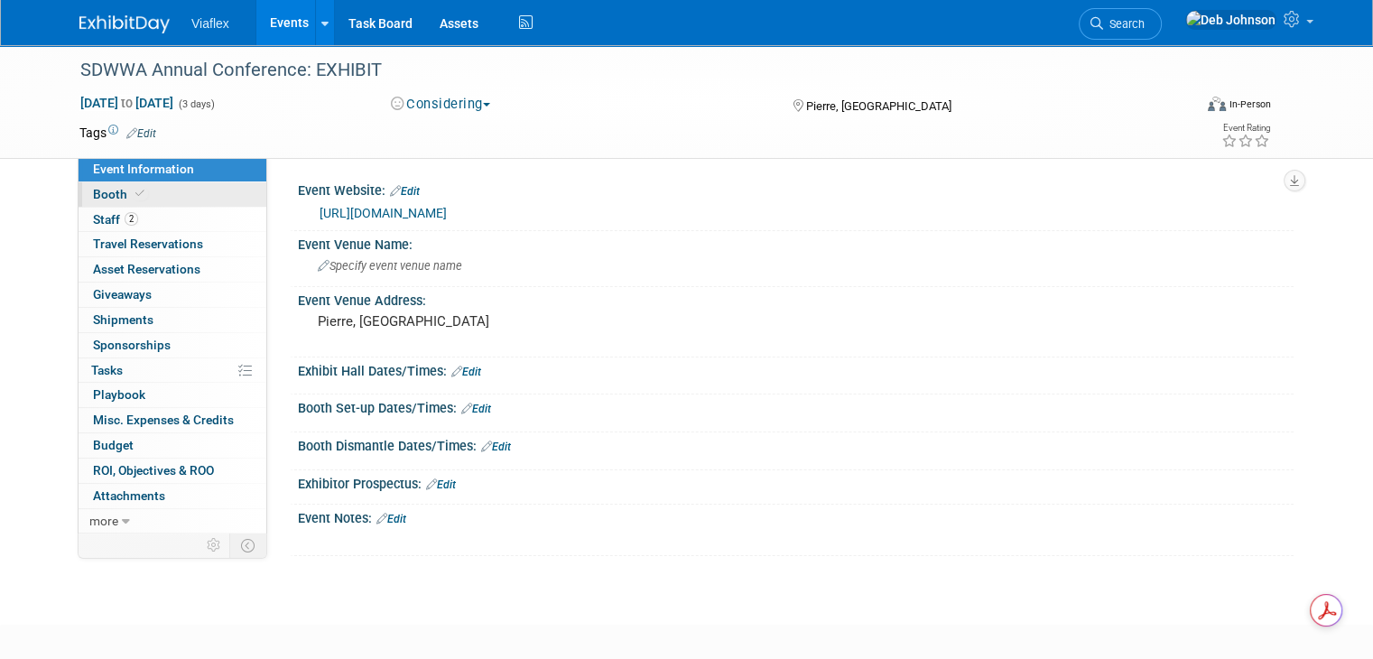
click at [106, 192] on span "Booth" at bounding box center [120, 194] width 55 height 14
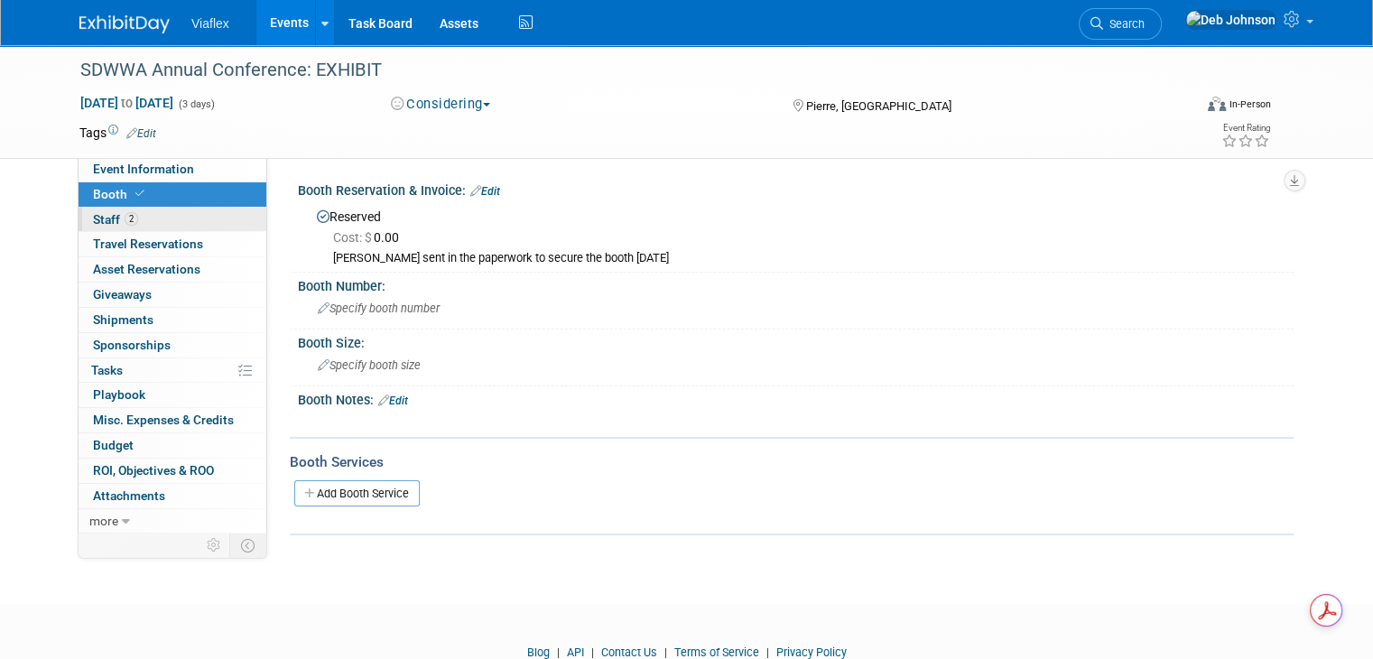
click at [79, 208] on link "2 Staff 2" at bounding box center [173, 220] width 188 height 24
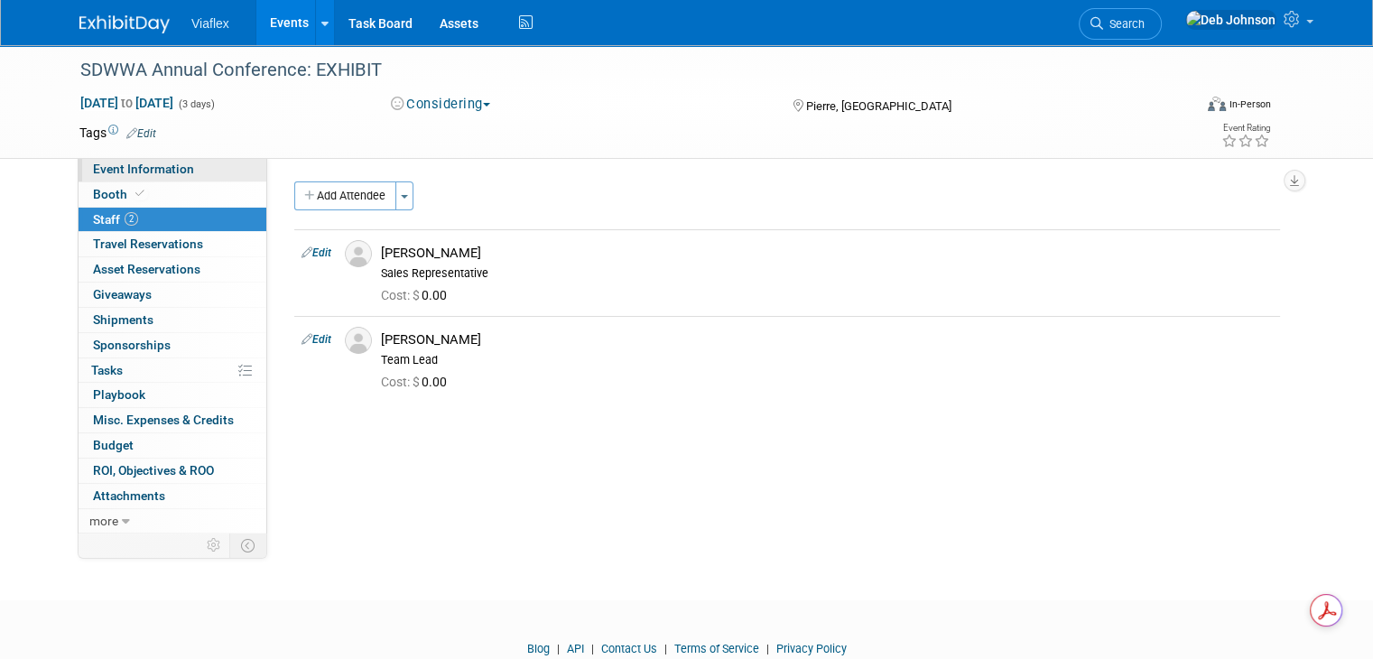
click at [97, 167] on span "Event Information" at bounding box center [143, 169] width 101 height 14
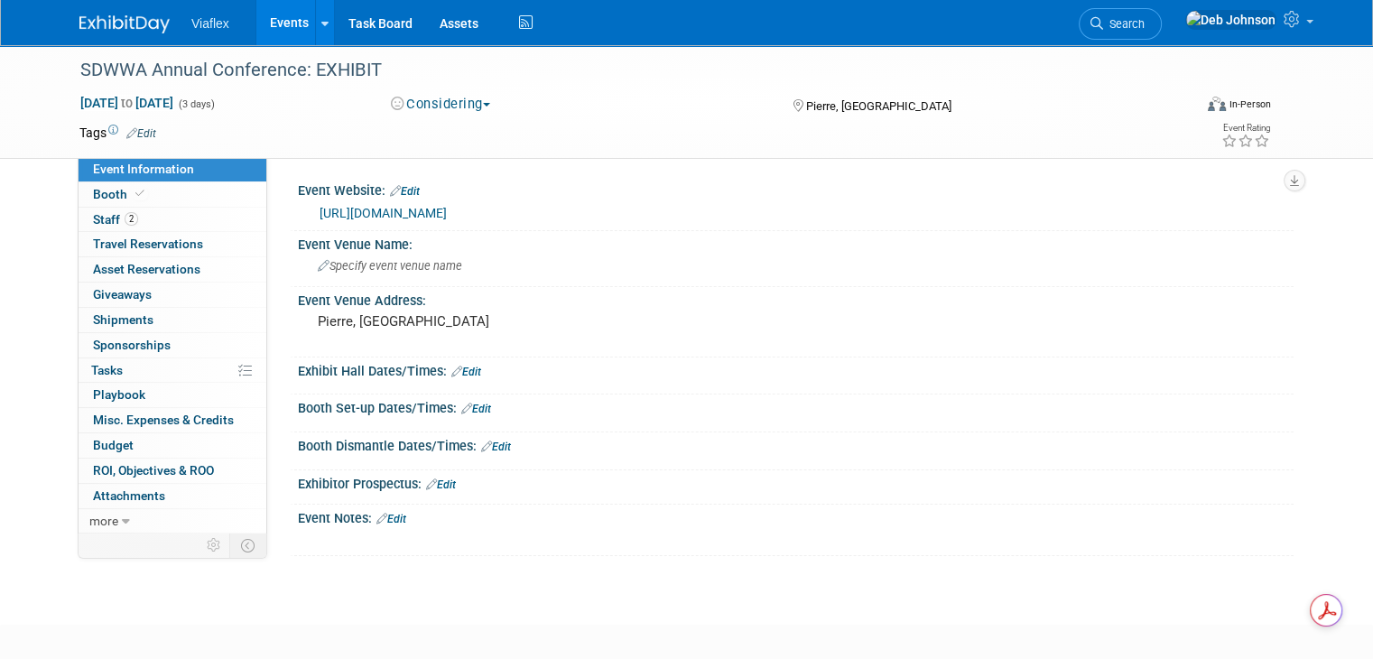
click at [426, 214] on link "https://www.sdwwa.org/annual-conference.html" at bounding box center [382, 213] width 127 height 14
click at [122, 517] on icon at bounding box center [126, 521] width 8 height 13
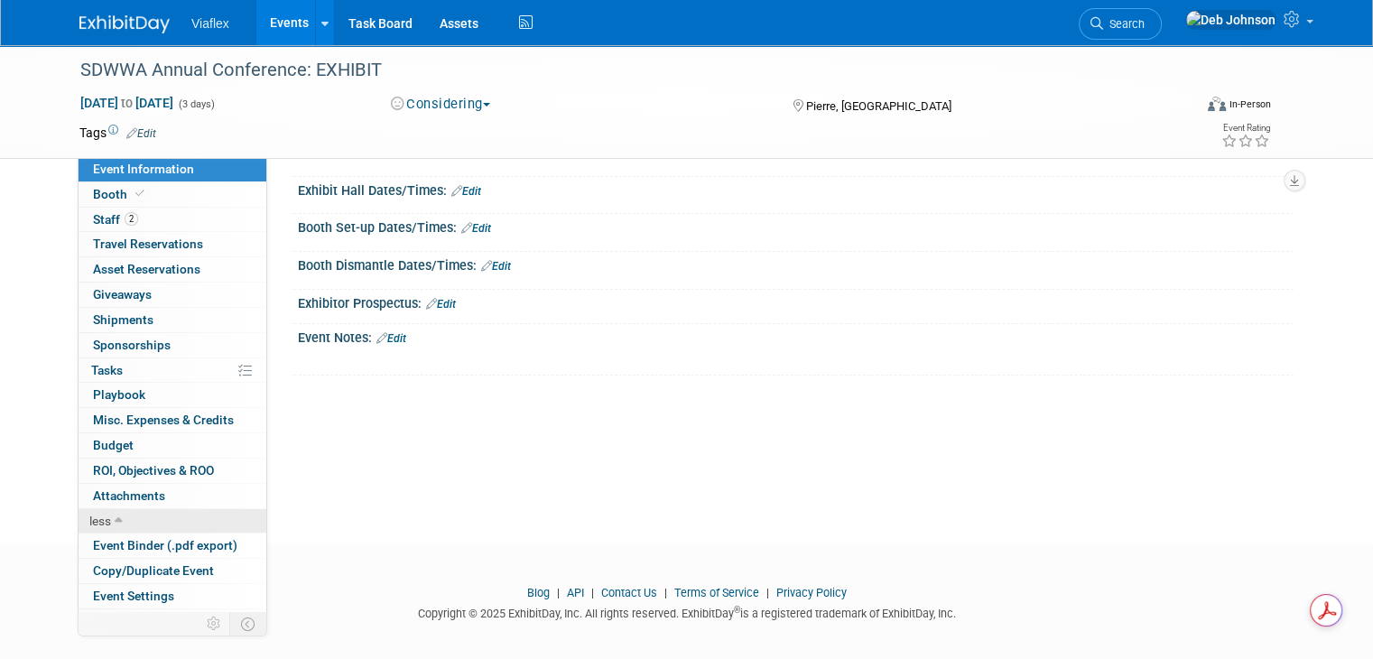
click at [115, 515] on icon at bounding box center [119, 521] width 8 height 13
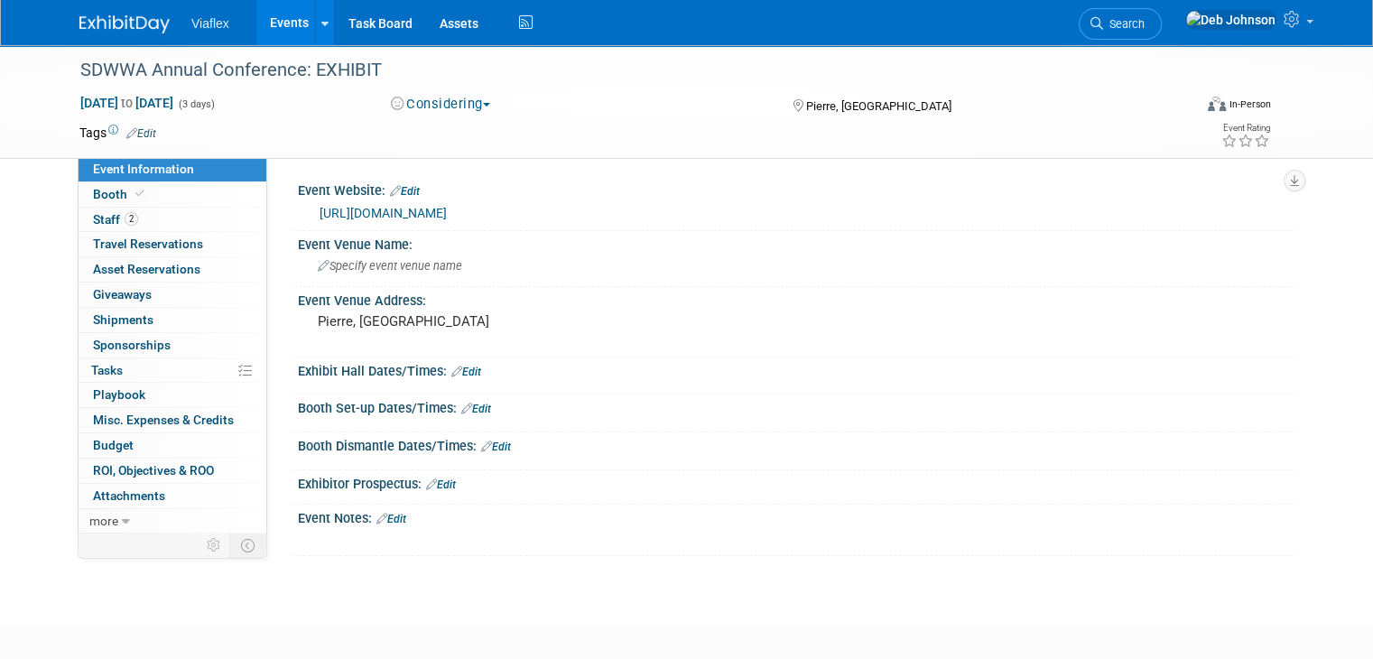
click at [447, 208] on link "[URL][DOMAIN_NAME]" at bounding box center [382, 213] width 127 height 14
click at [101, 14] on link at bounding box center [135, 15] width 112 height 14
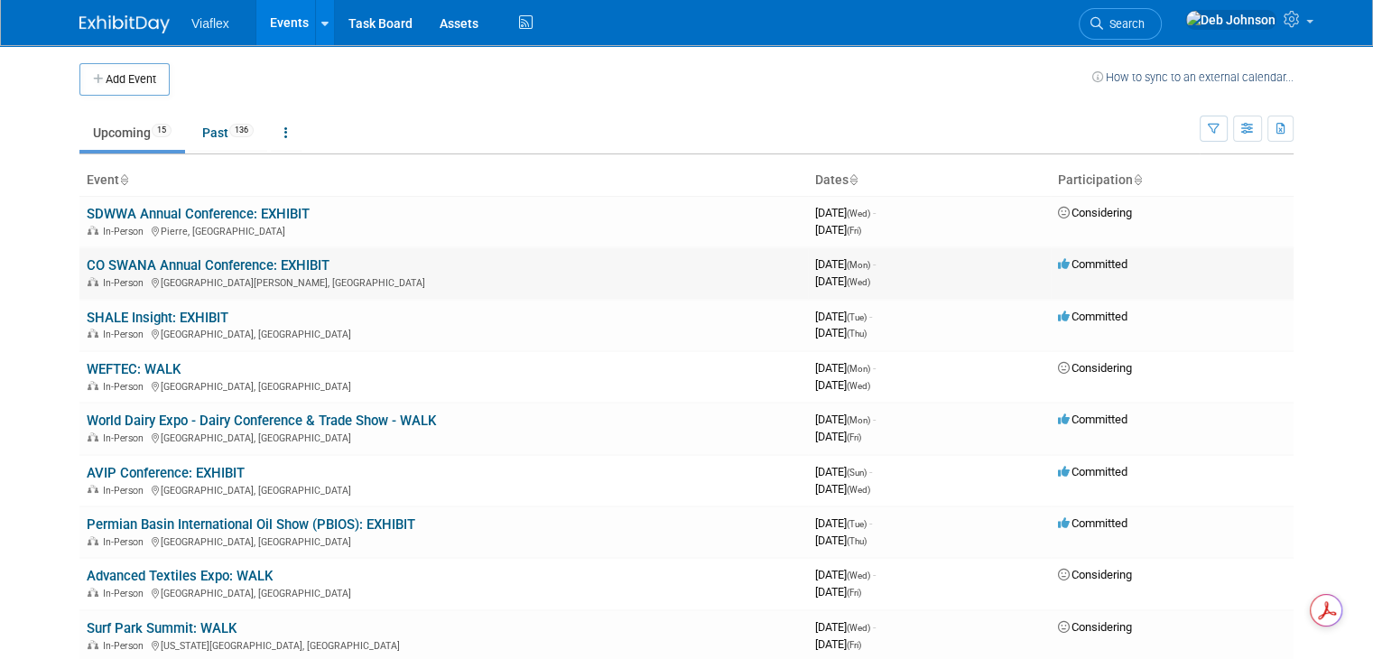
click at [190, 261] on link "CO SWANA Annual Conference: EXHIBIT" at bounding box center [208, 265] width 243 height 16
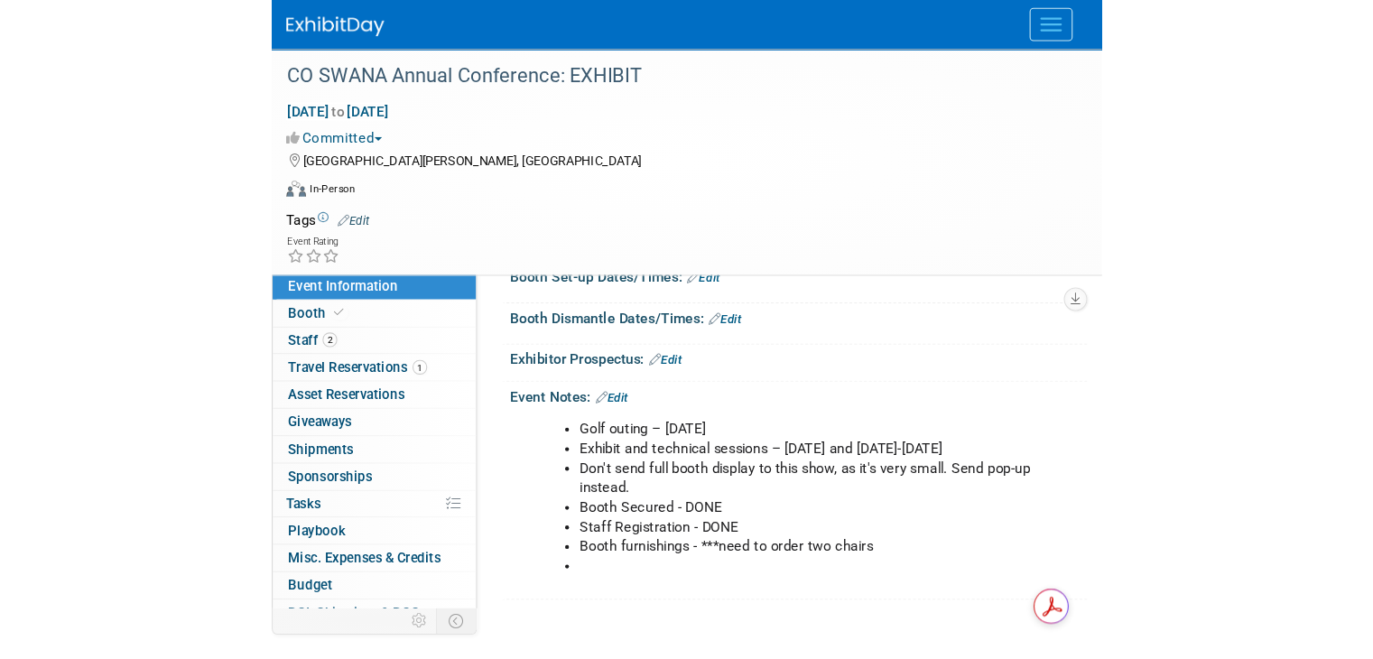
scroll to position [241, 0]
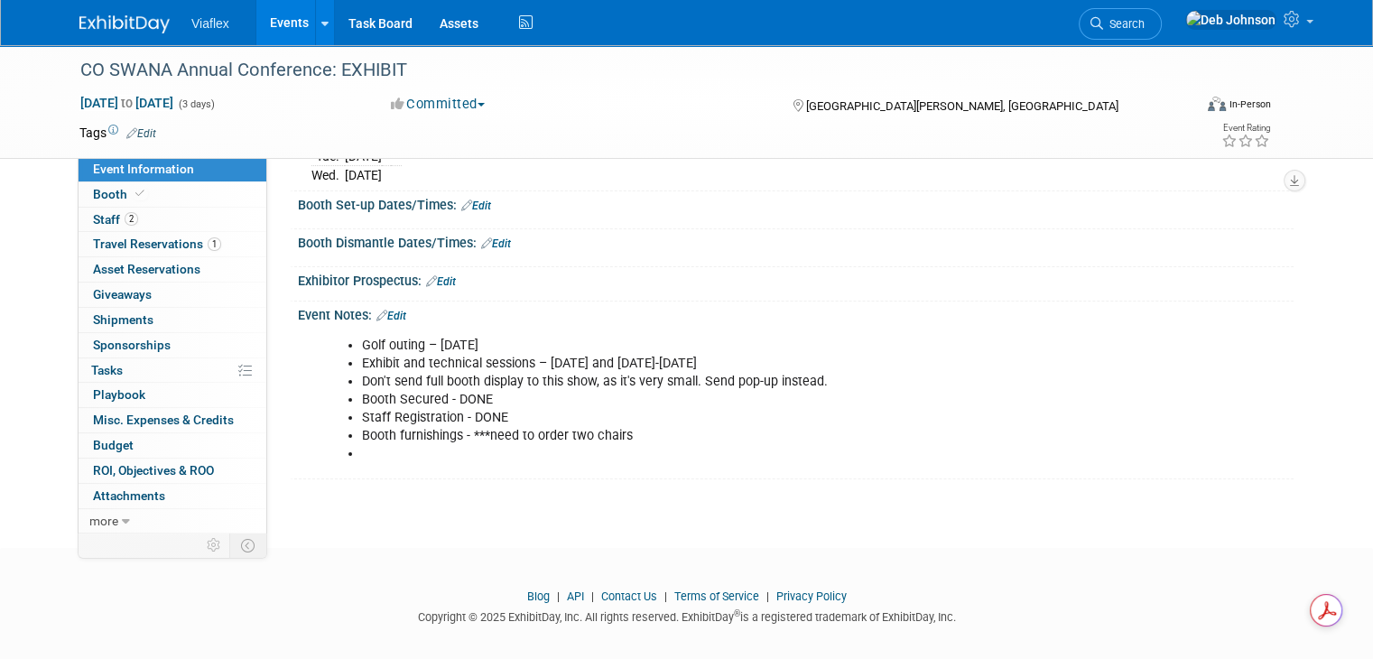
click at [640, 433] on li "Booth furnishings - ***need to order two chairs" at bounding box center [725, 436] width 727 height 18
drag, startPoint x: 636, startPoint y: 431, endPoint x: 455, endPoint y: 440, distance: 181.6
click at [455, 440] on li "Booth furnishings - ***need to order two chairs" at bounding box center [725, 436] width 727 height 18
click at [384, 314] on link "Edit" at bounding box center [391, 316] width 30 height 13
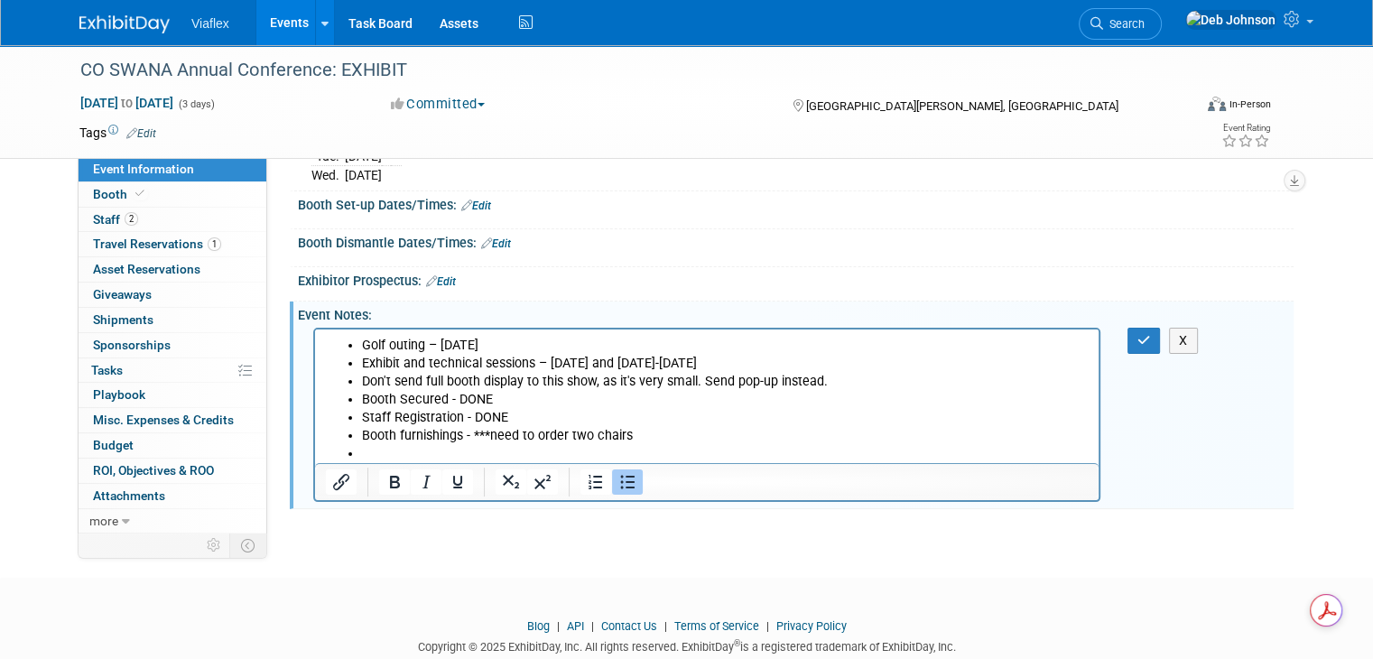
scroll to position [0, 0]
drag, startPoint x: 646, startPoint y: 437, endPoint x: 475, endPoint y: 440, distance: 171.5
click at [475, 440] on li "Booth furnishings - ***need to order two chairs" at bounding box center [725, 435] width 727 height 18
click at [1151, 337] on icon "button" at bounding box center [1144, 340] width 14 height 13
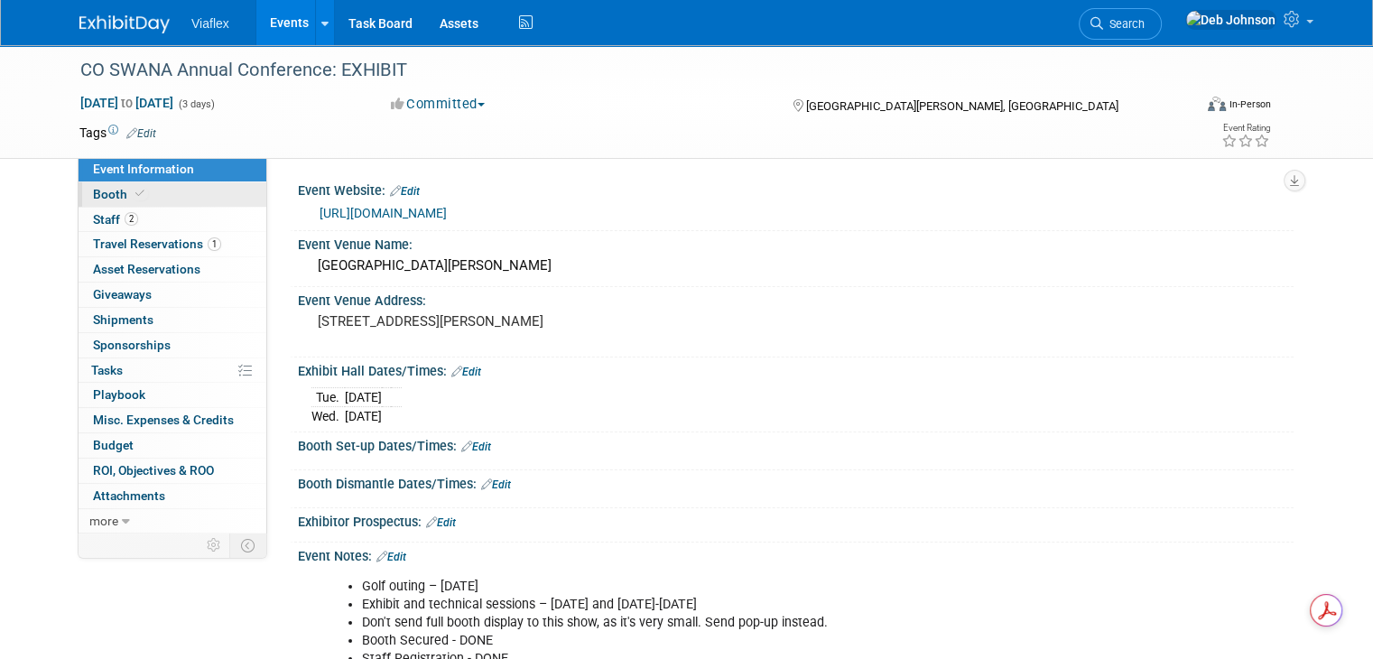
click at [93, 192] on span "Booth" at bounding box center [120, 194] width 55 height 14
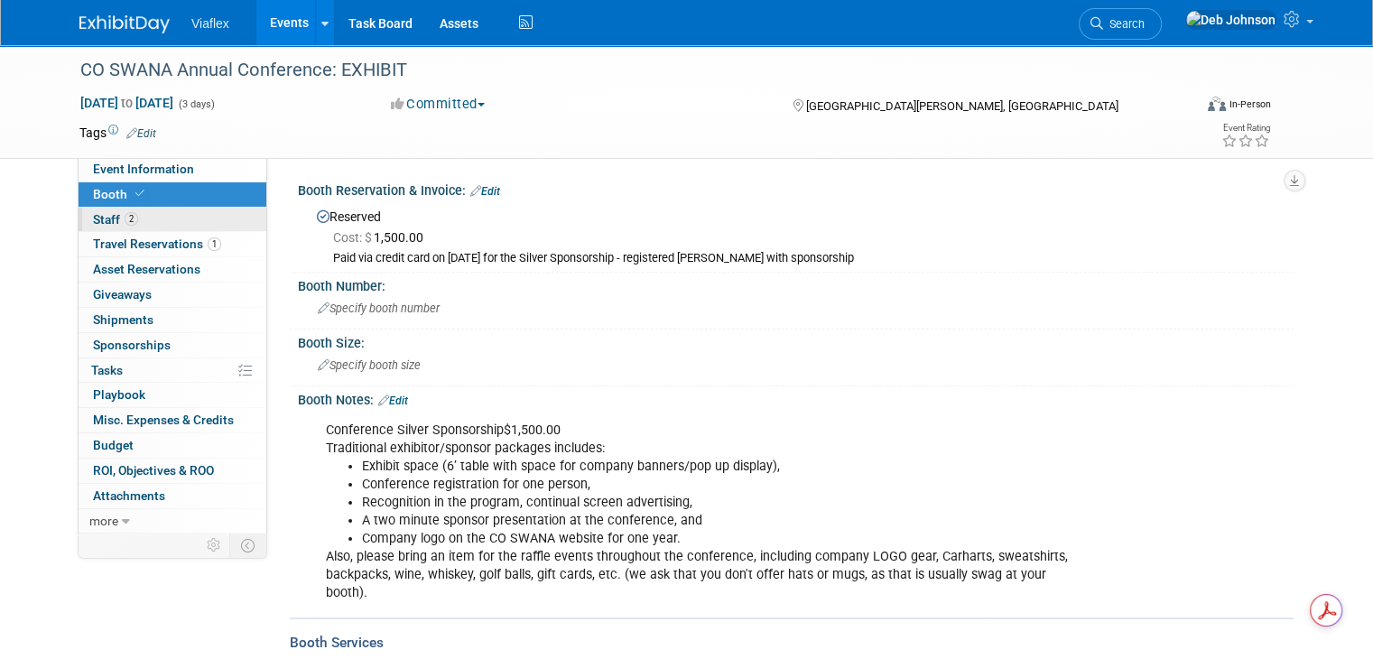
click at [96, 218] on span "Staff 2" at bounding box center [115, 219] width 45 height 14
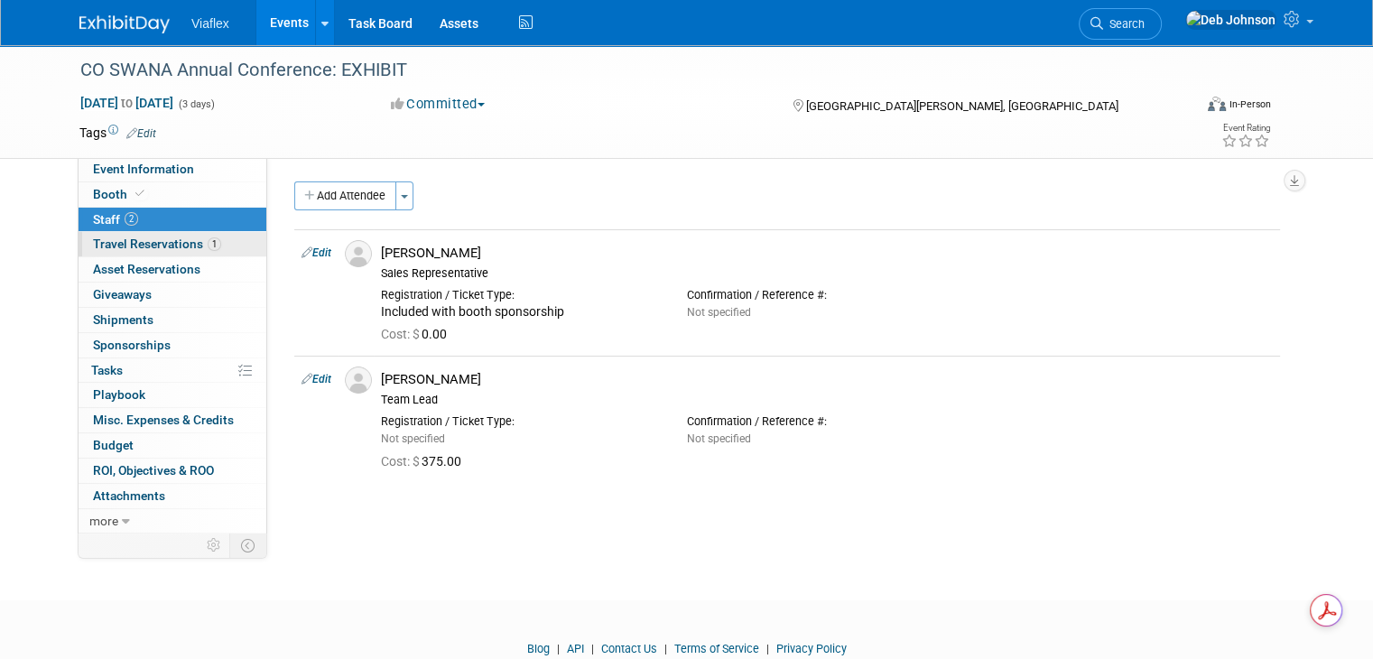
drag, startPoint x: 118, startPoint y: 244, endPoint x: 126, endPoint y: 255, distance: 13.5
click at [118, 244] on span "Travel Reservations 1" at bounding box center [157, 243] width 128 height 14
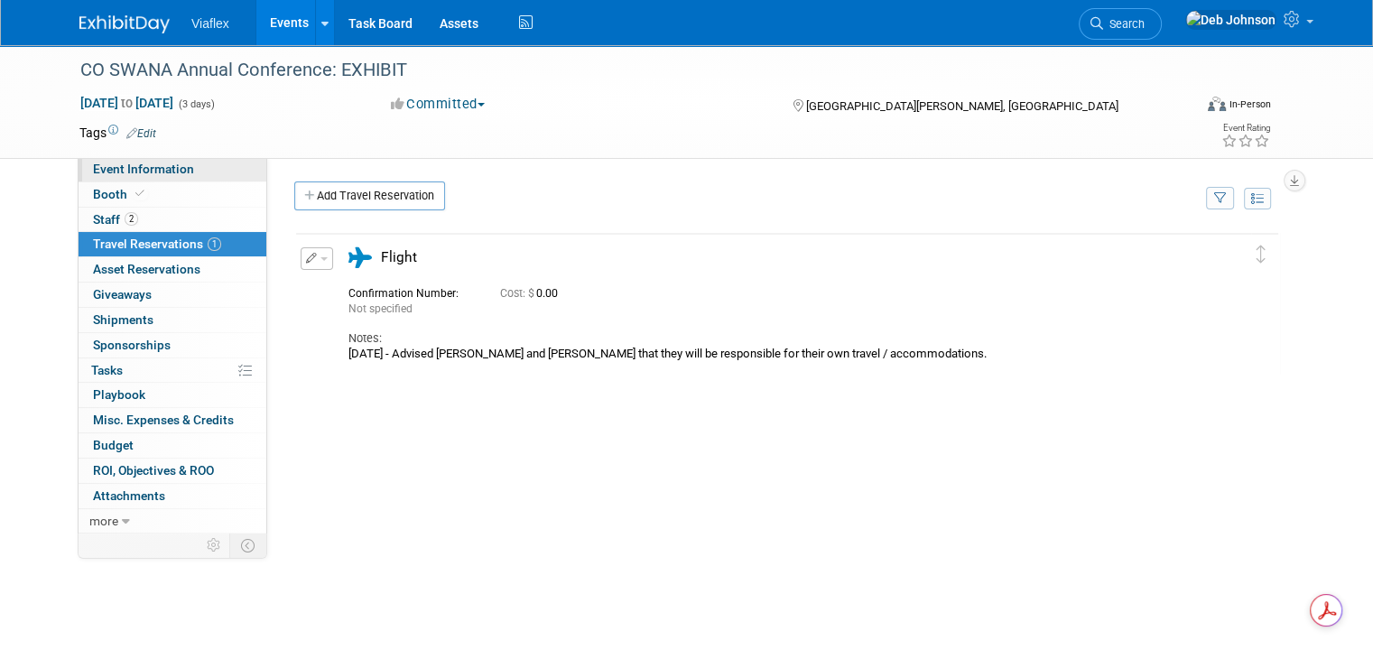
click at [101, 171] on span "Event Information" at bounding box center [143, 169] width 101 height 14
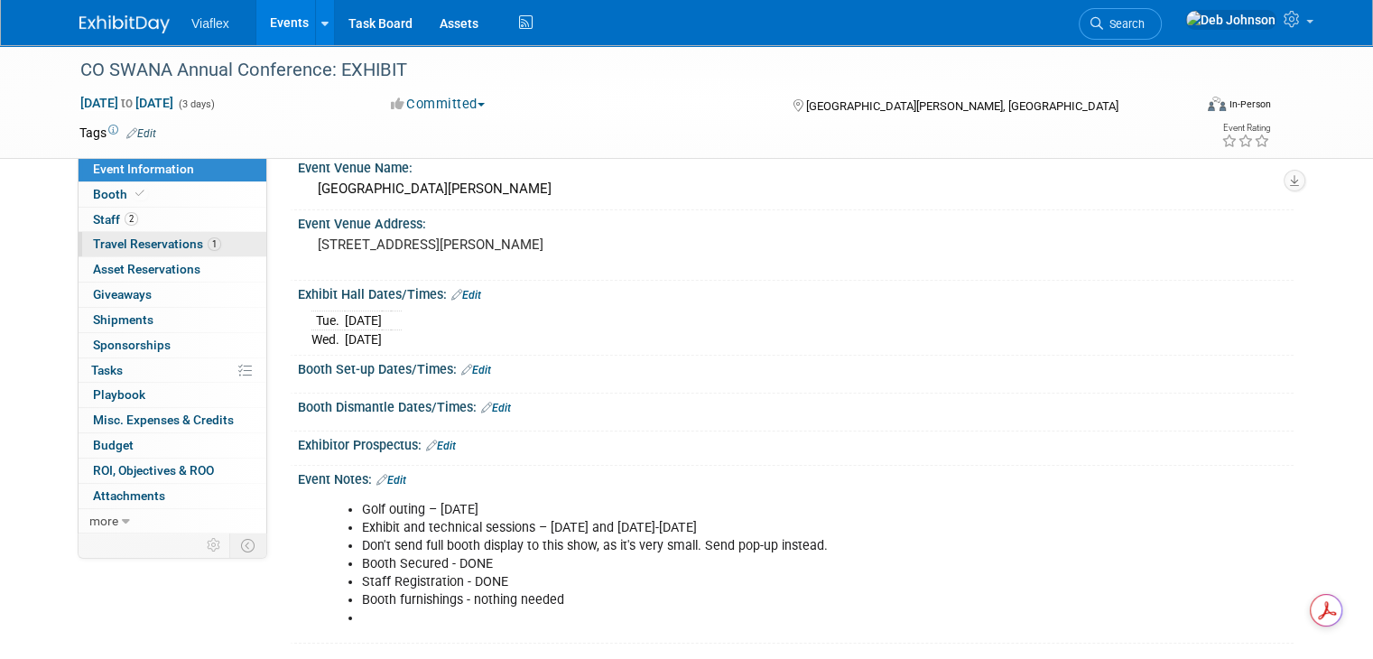
scroll to position [72, 0]
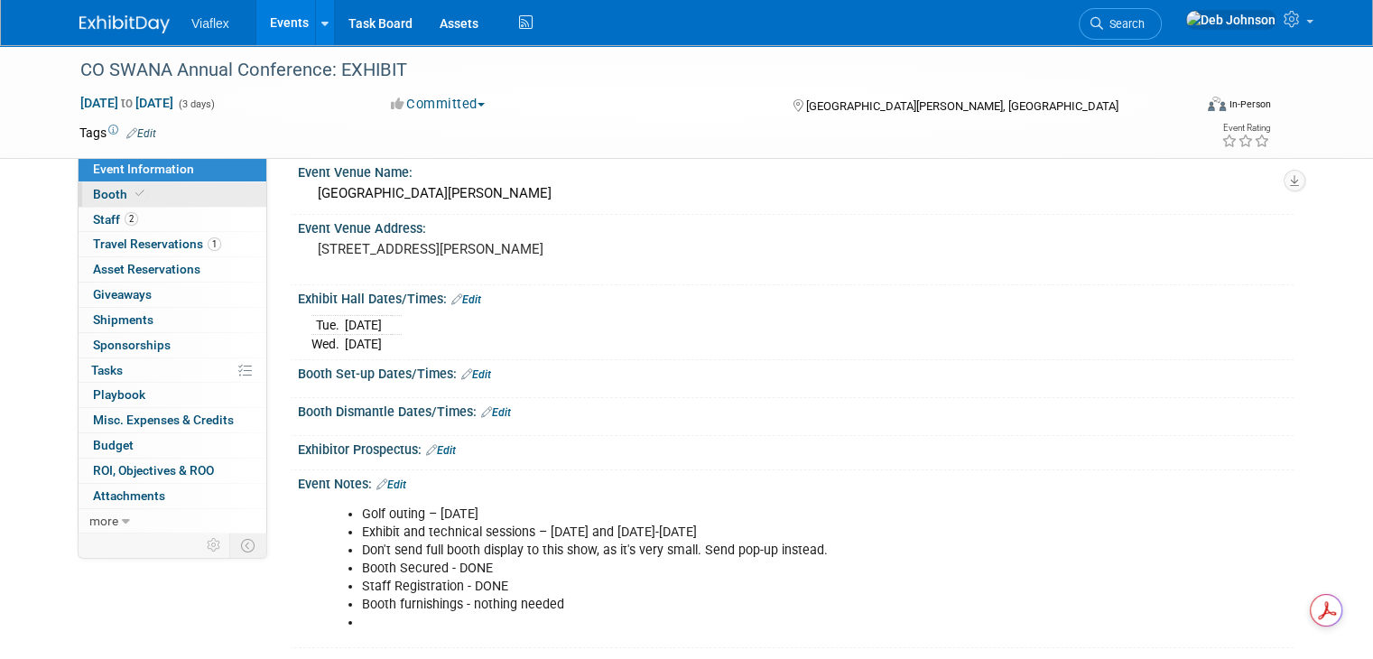
click at [105, 192] on span "Booth" at bounding box center [120, 194] width 55 height 14
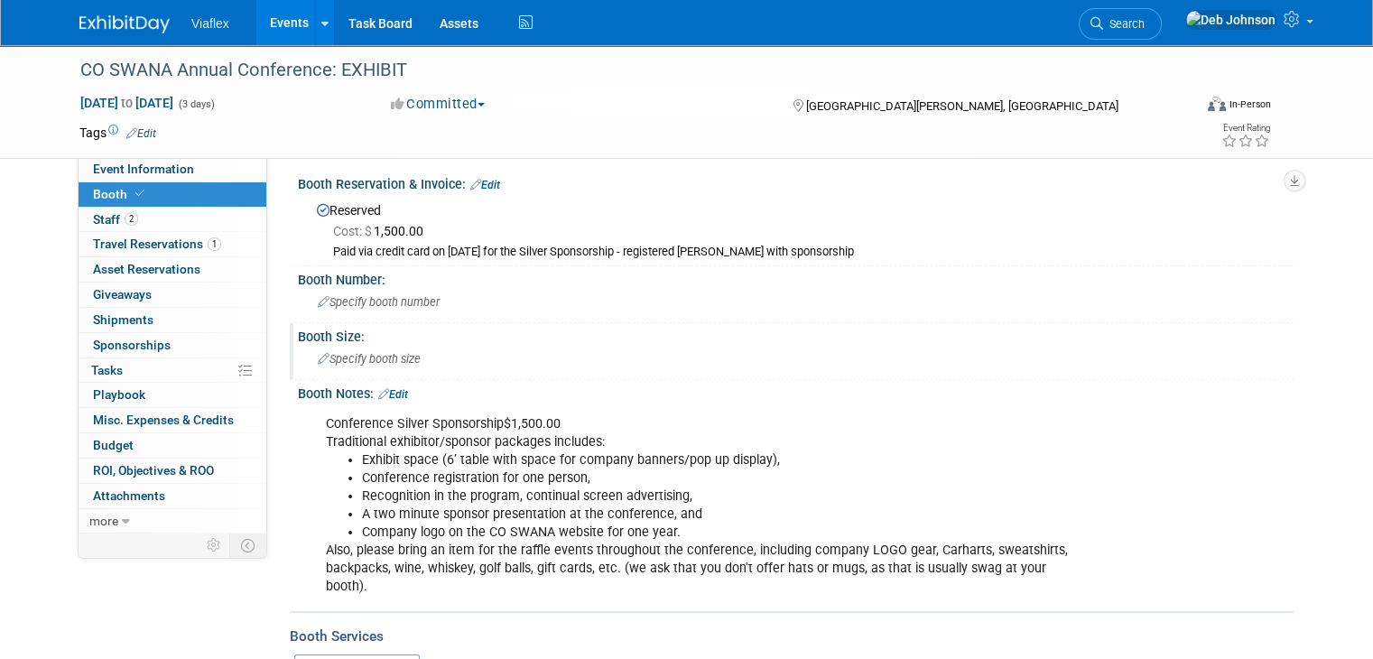
scroll to position [0, 0]
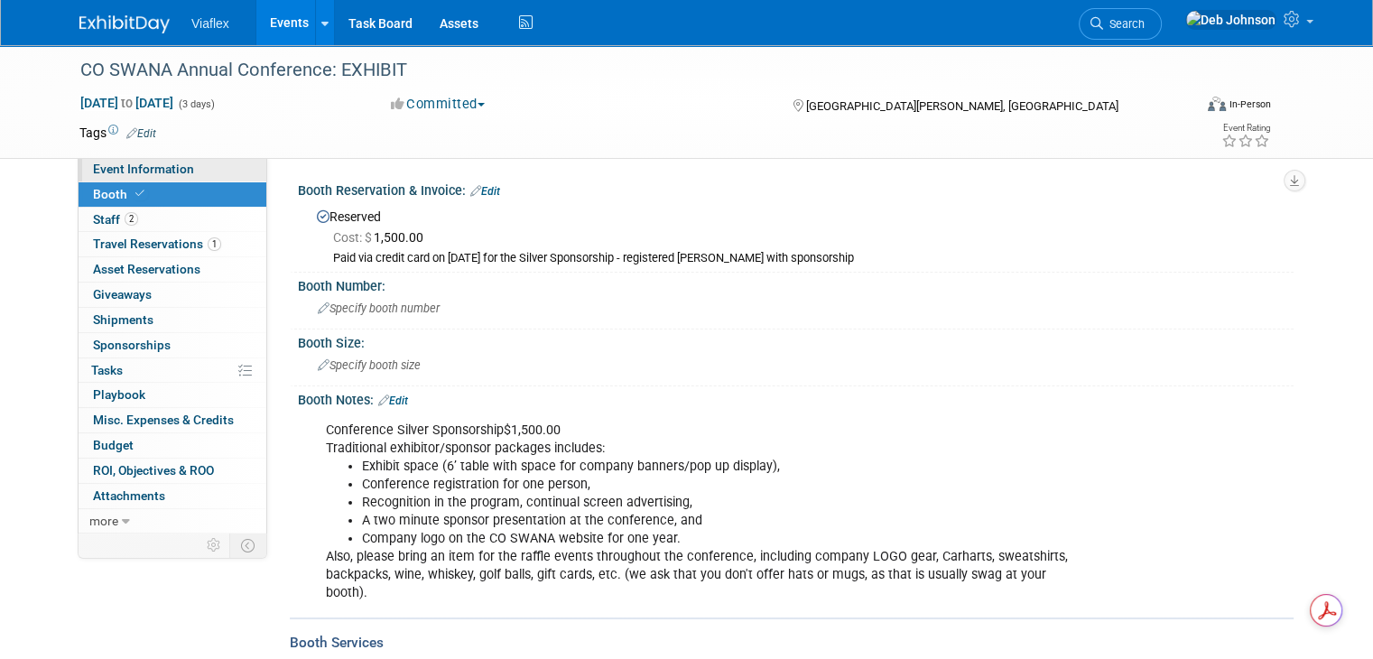
drag, startPoint x: 133, startPoint y: 171, endPoint x: 266, endPoint y: 269, distance: 165.4
click at [134, 172] on span "Event Information" at bounding box center [143, 169] width 101 height 14
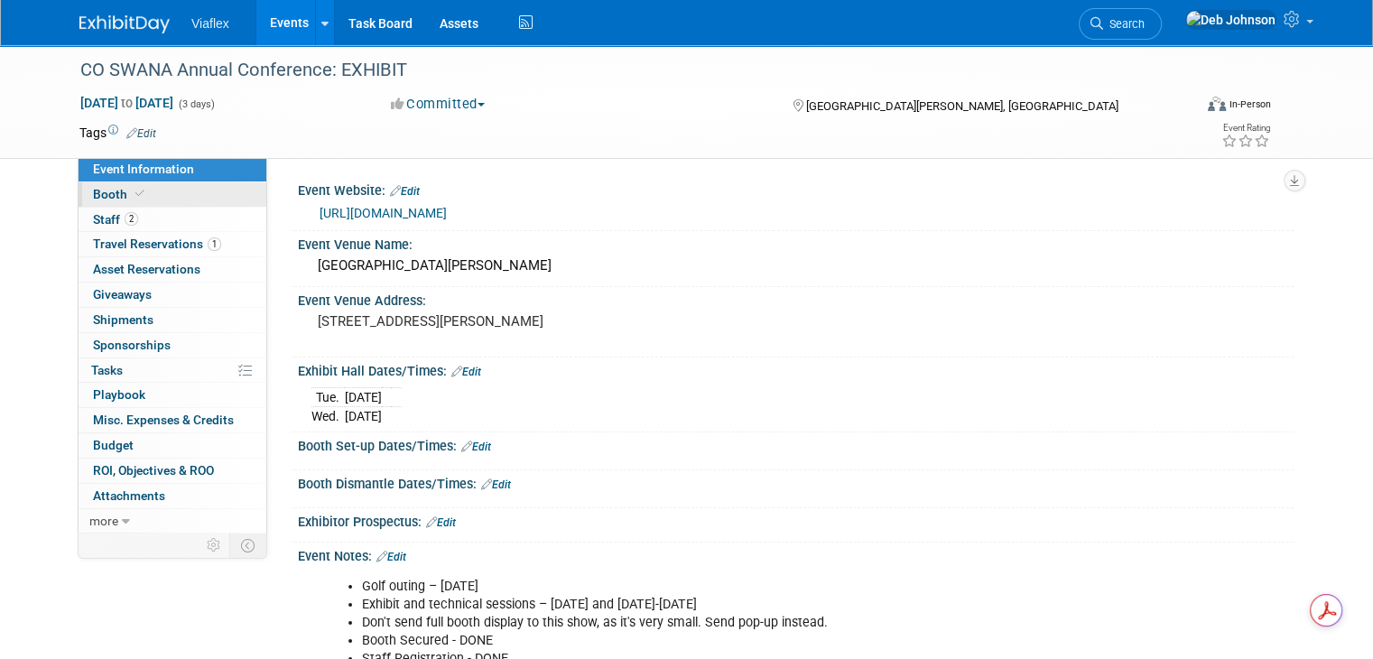
click at [110, 194] on span "Booth" at bounding box center [120, 194] width 55 height 14
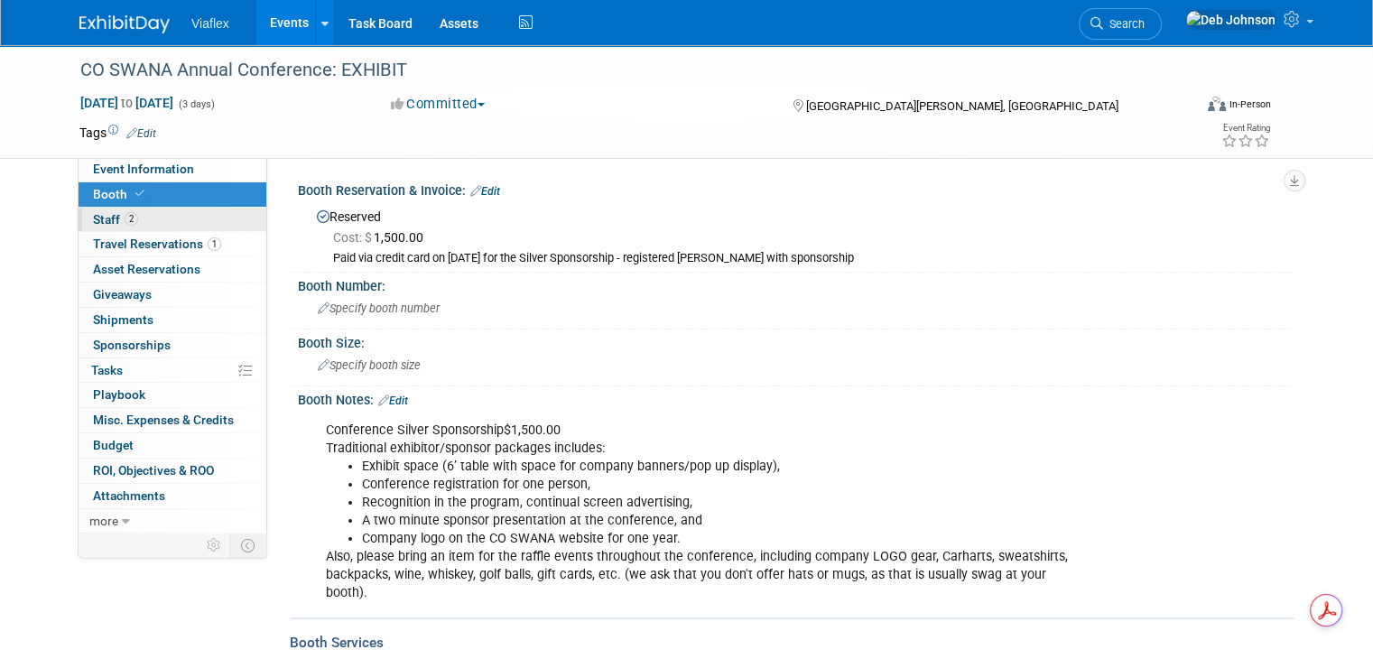
click at [125, 216] on span "2" at bounding box center [132, 219] width 14 height 14
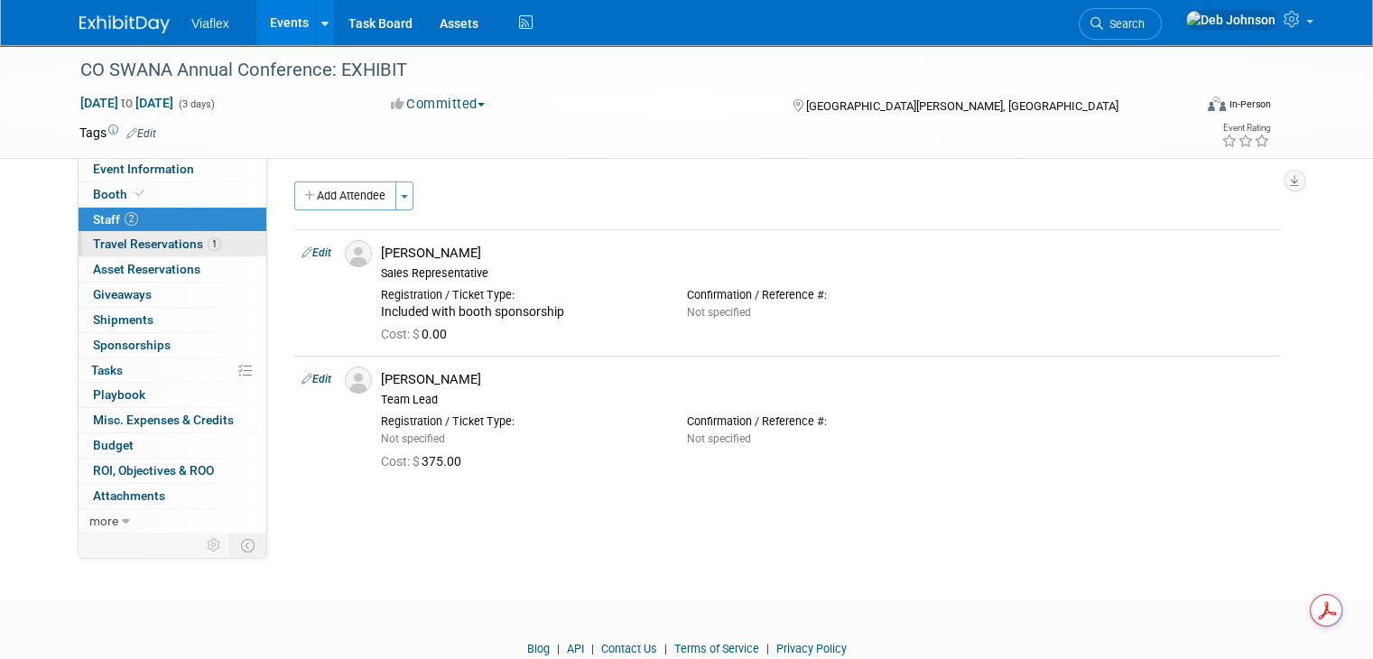
click at [135, 245] on span "Travel Reservations 1" at bounding box center [157, 243] width 128 height 14
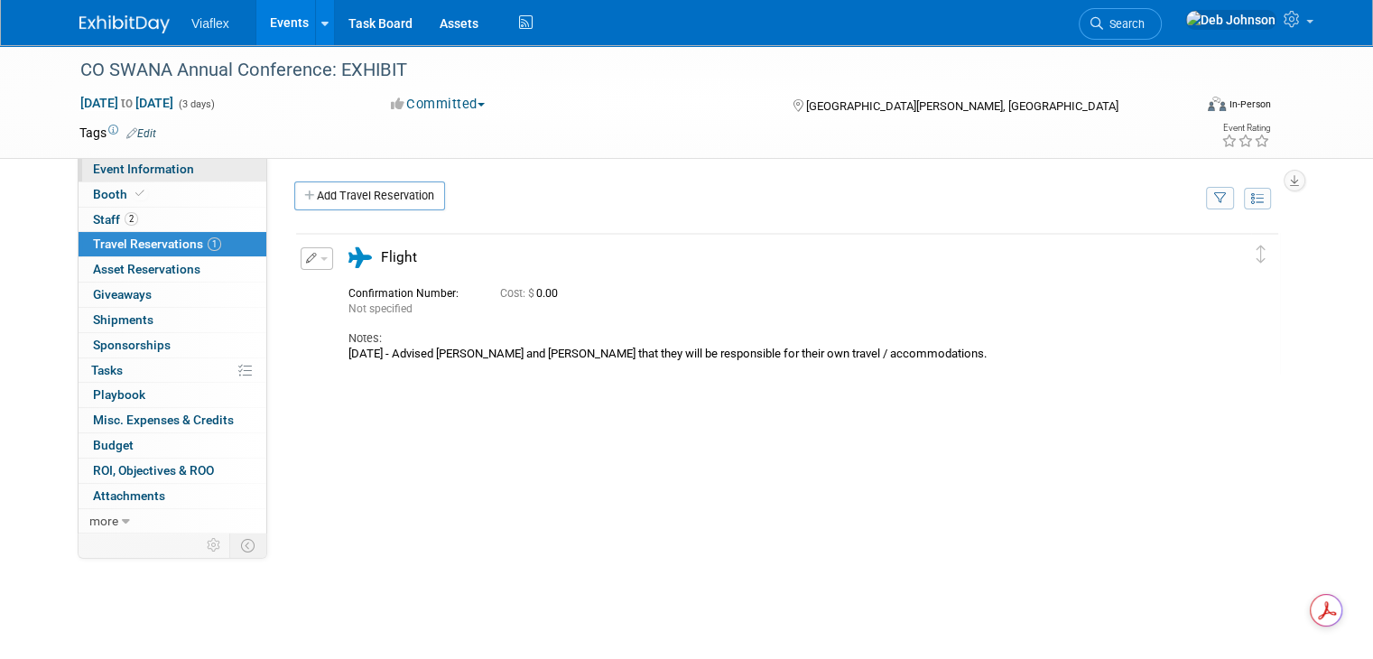
click at [121, 174] on span "Event Information" at bounding box center [143, 169] width 101 height 14
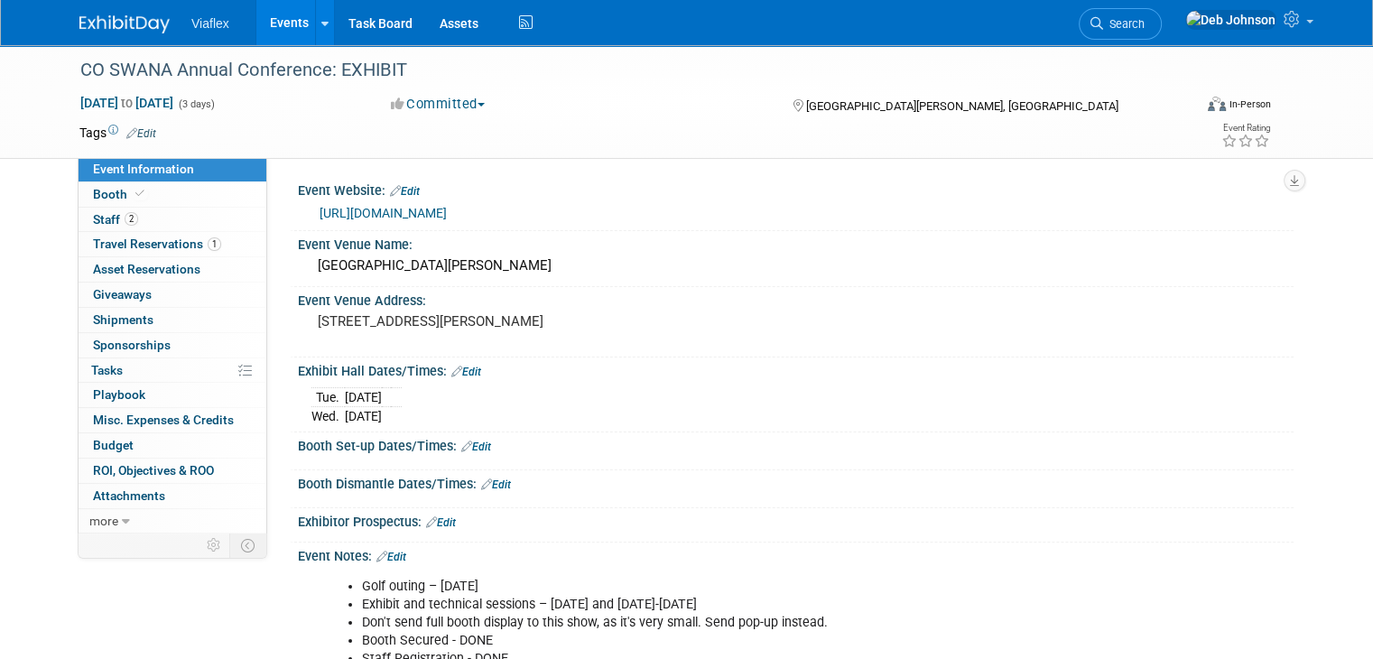
click at [119, 18] on img at bounding box center [124, 24] width 90 height 18
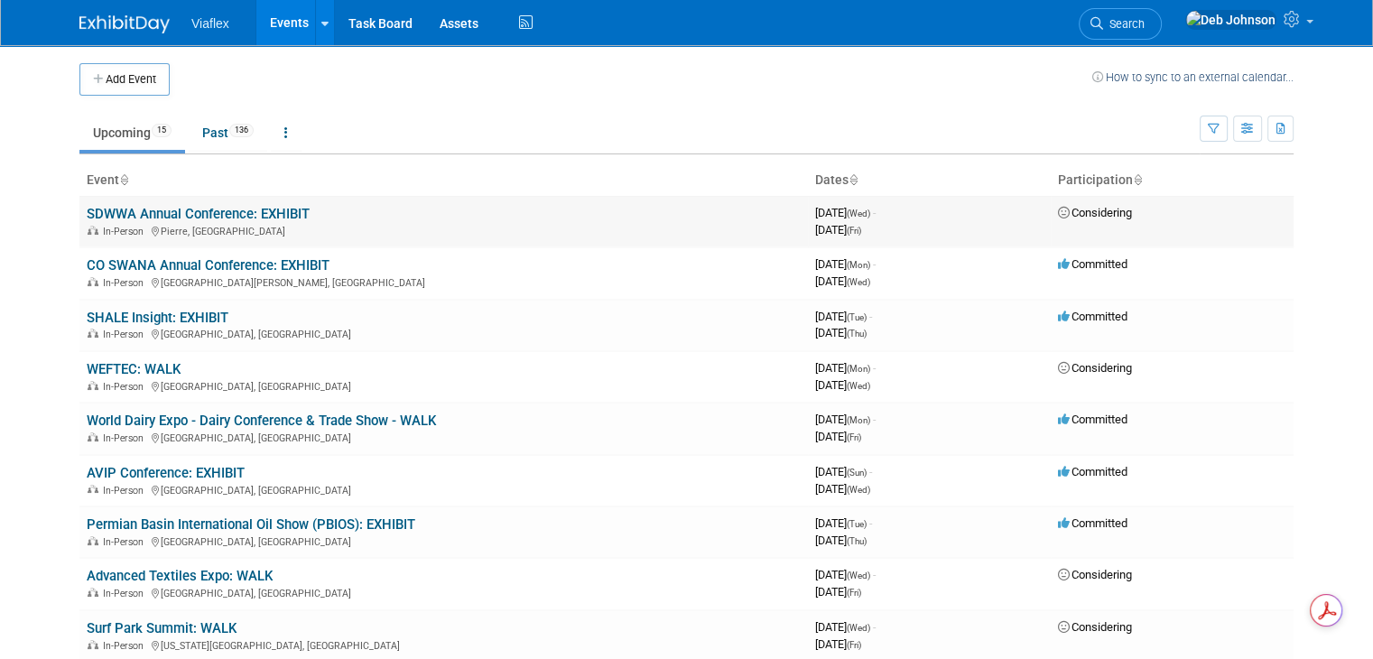
click at [246, 206] on link "SDWWA Annual Conference: EXHIBIT" at bounding box center [198, 214] width 223 height 16
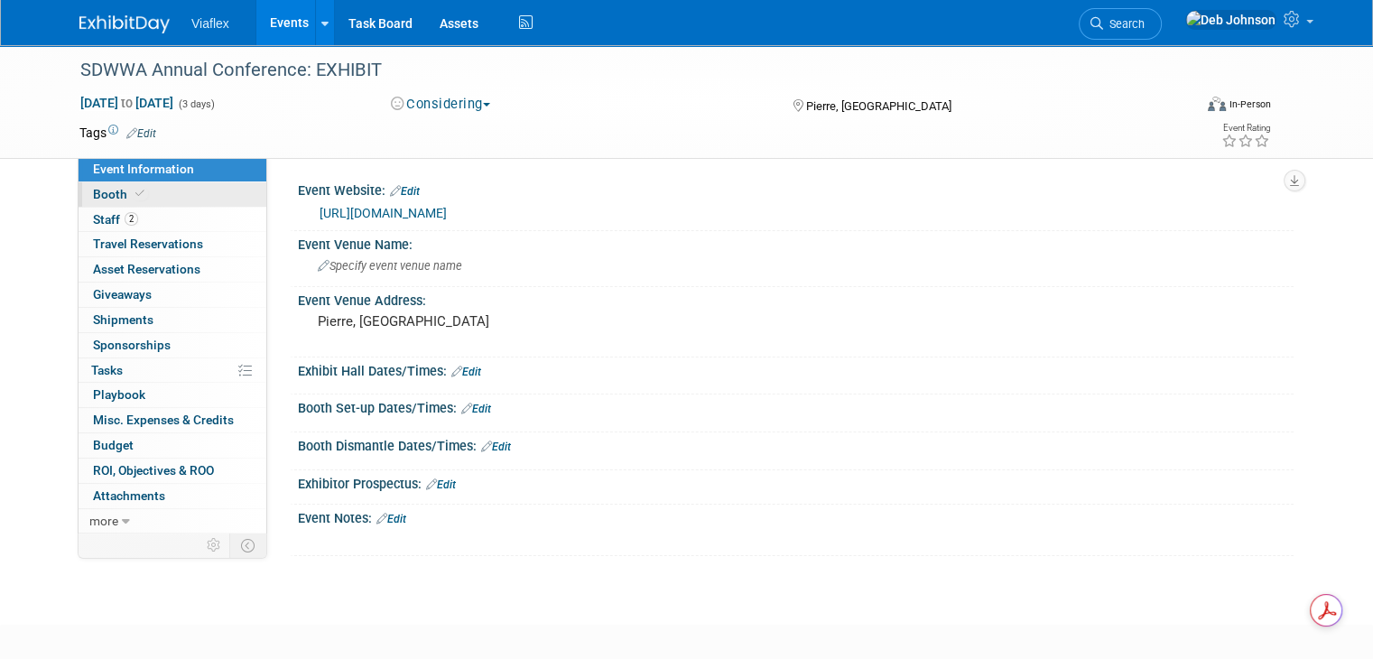
click at [132, 196] on span at bounding box center [140, 194] width 16 height 14
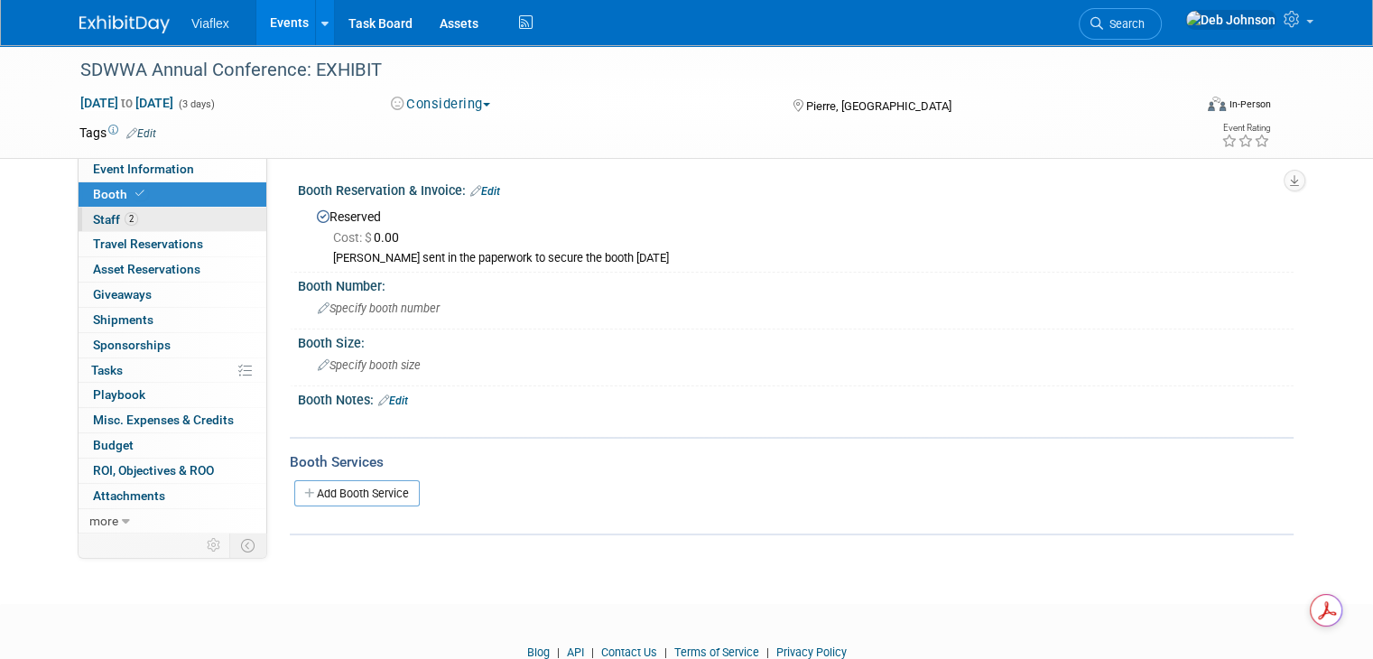
click at [97, 214] on span "Staff 2" at bounding box center [115, 219] width 45 height 14
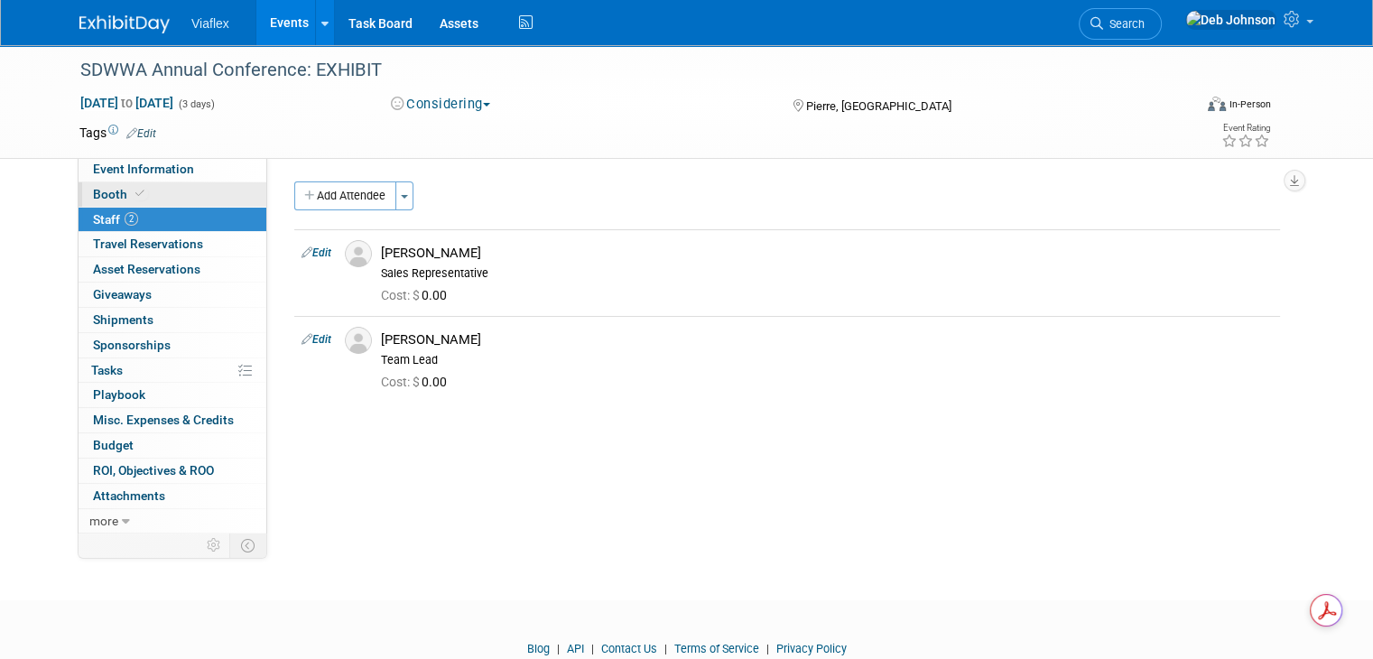
click at [97, 188] on span "Booth" at bounding box center [120, 194] width 55 height 14
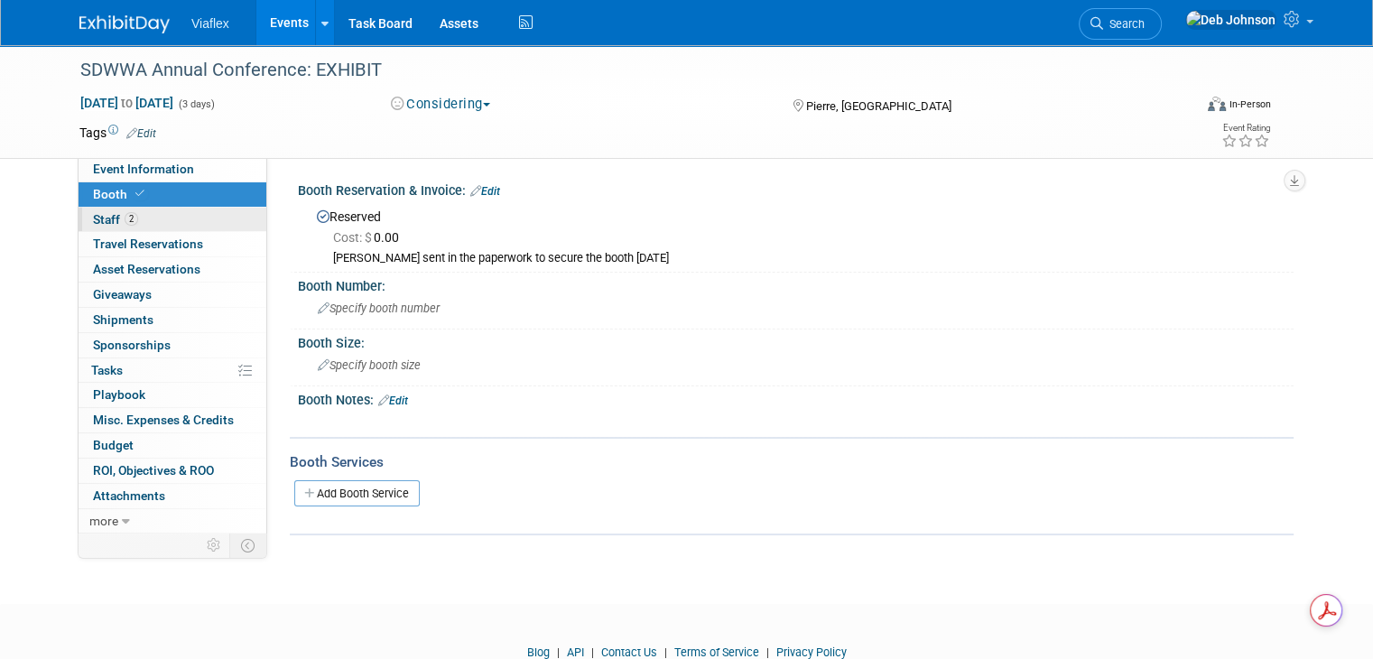
click at [89, 210] on link "2 Staff 2" at bounding box center [173, 220] width 188 height 24
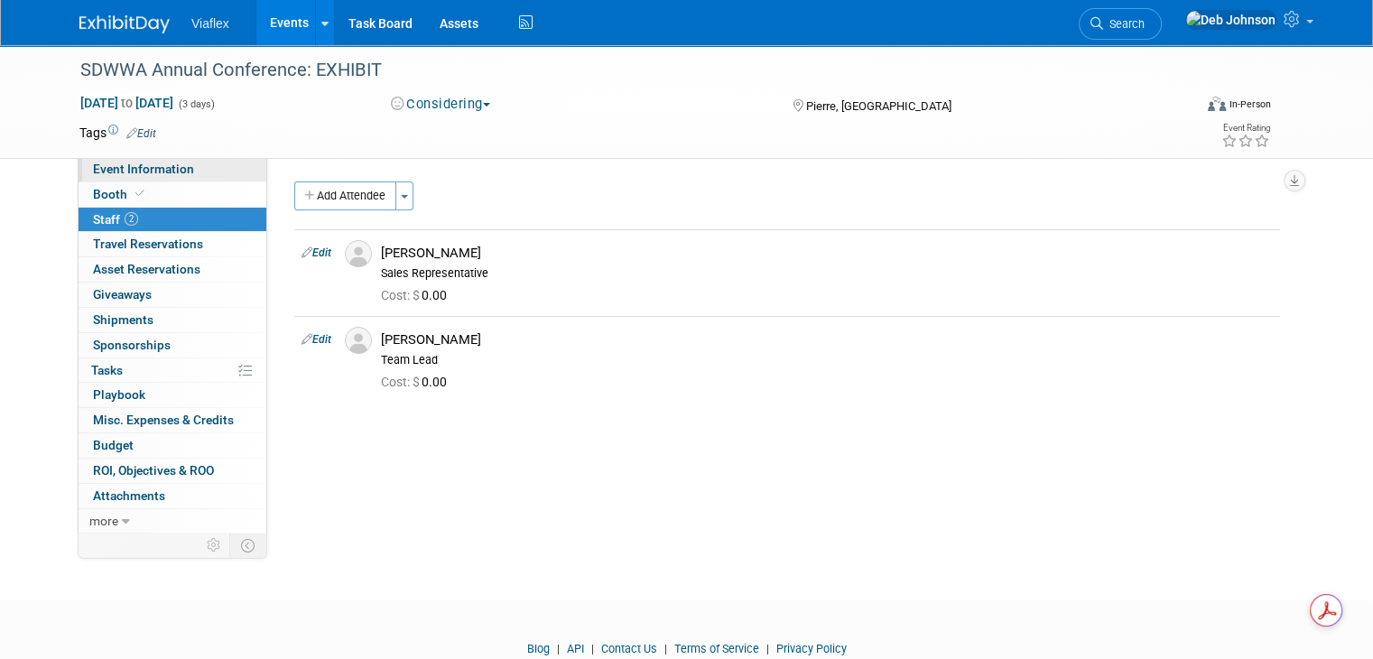
click at [123, 171] on span "Event Information" at bounding box center [143, 169] width 101 height 14
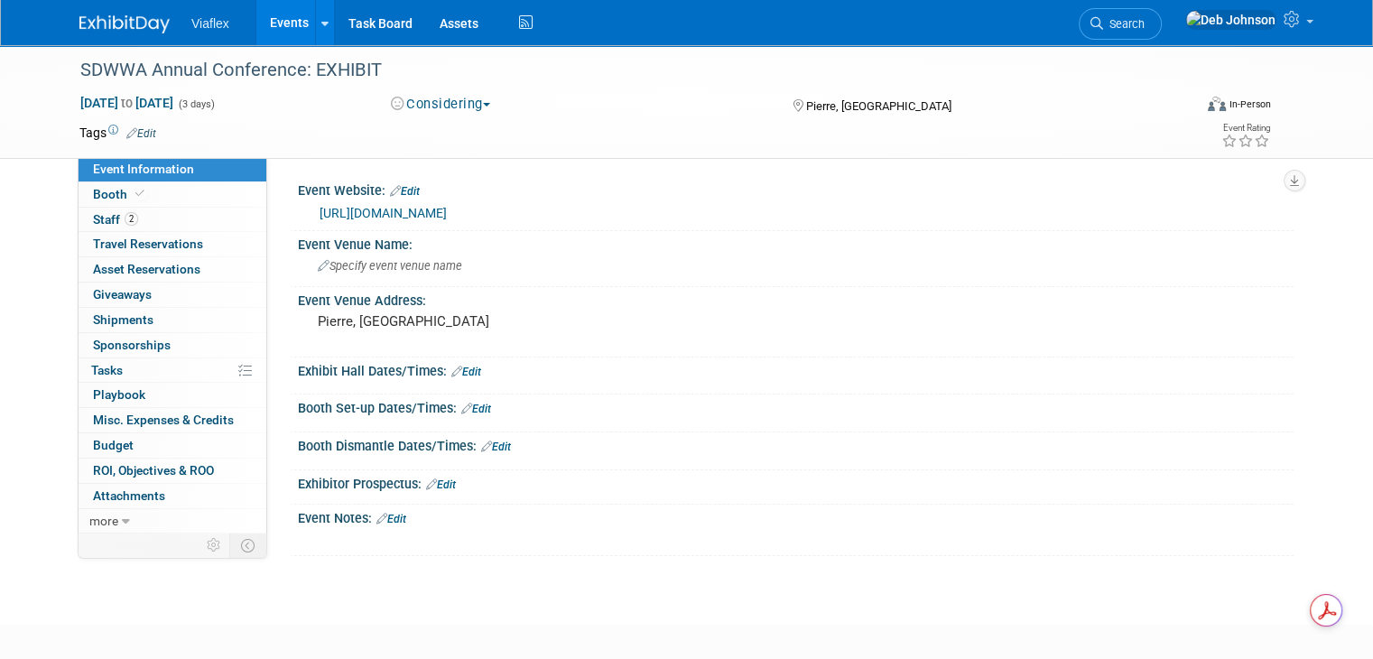
click at [447, 216] on link "[URL][DOMAIN_NAME]" at bounding box center [382, 213] width 127 height 14
click at [101, 223] on span "Staff 2" at bounding box center [115, 219] width 45 height 14
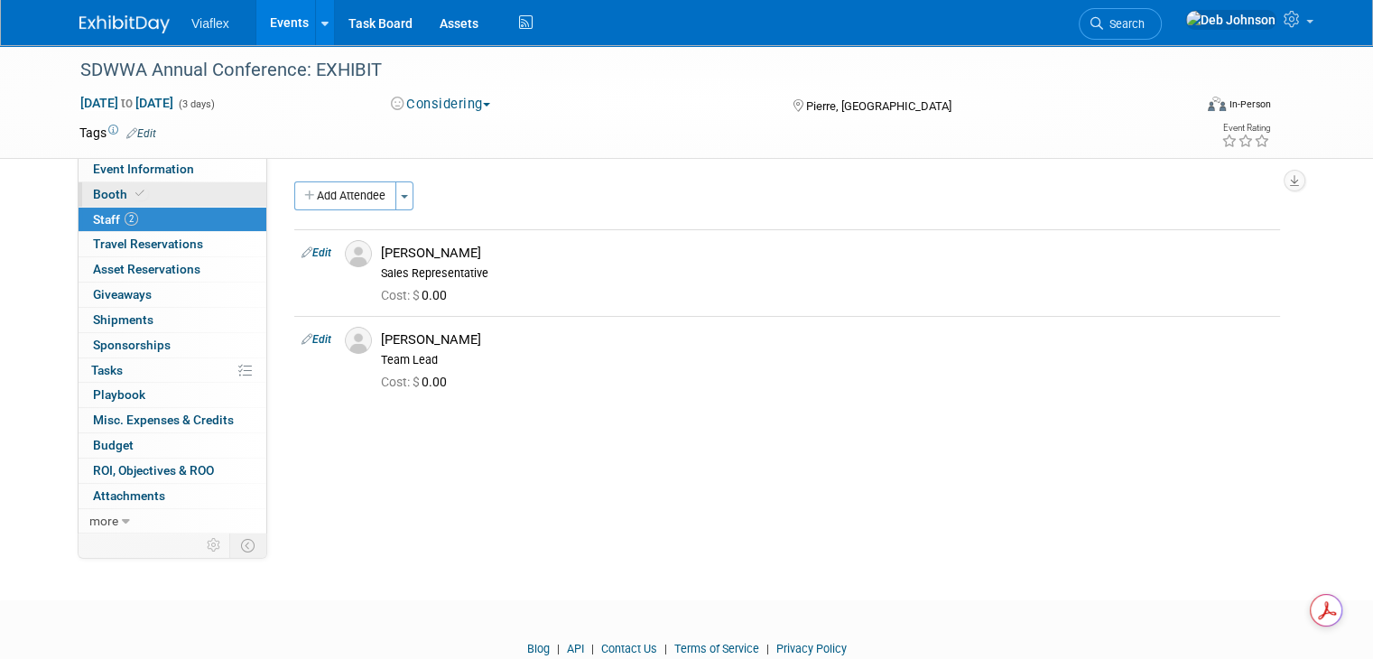
click at [130, 190] on link "Booth" at bounding box center [173, 194] width 188 height 24
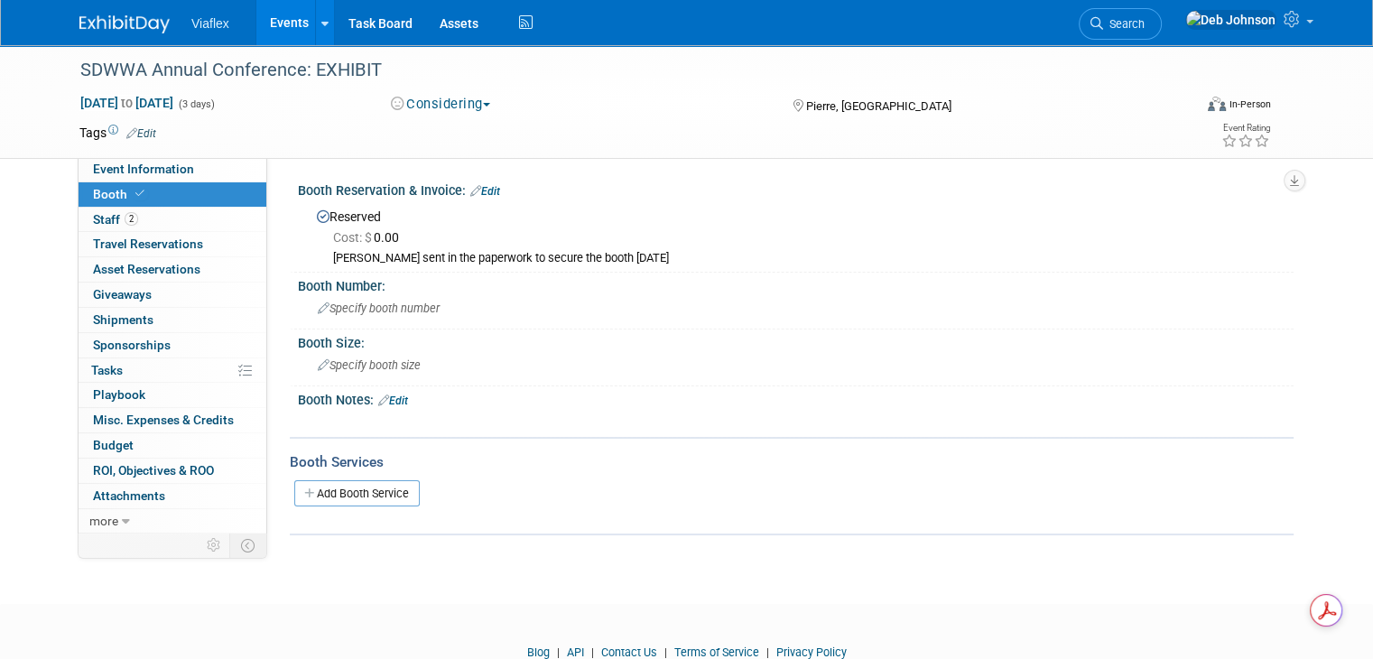
click at [362, 237] on span "Cost: $ 0.00" at bounding box center [369, 237] width 73 height 14
click at [486, 191] on link "Edit" at bounding box center [485, 191] width 30 height 13
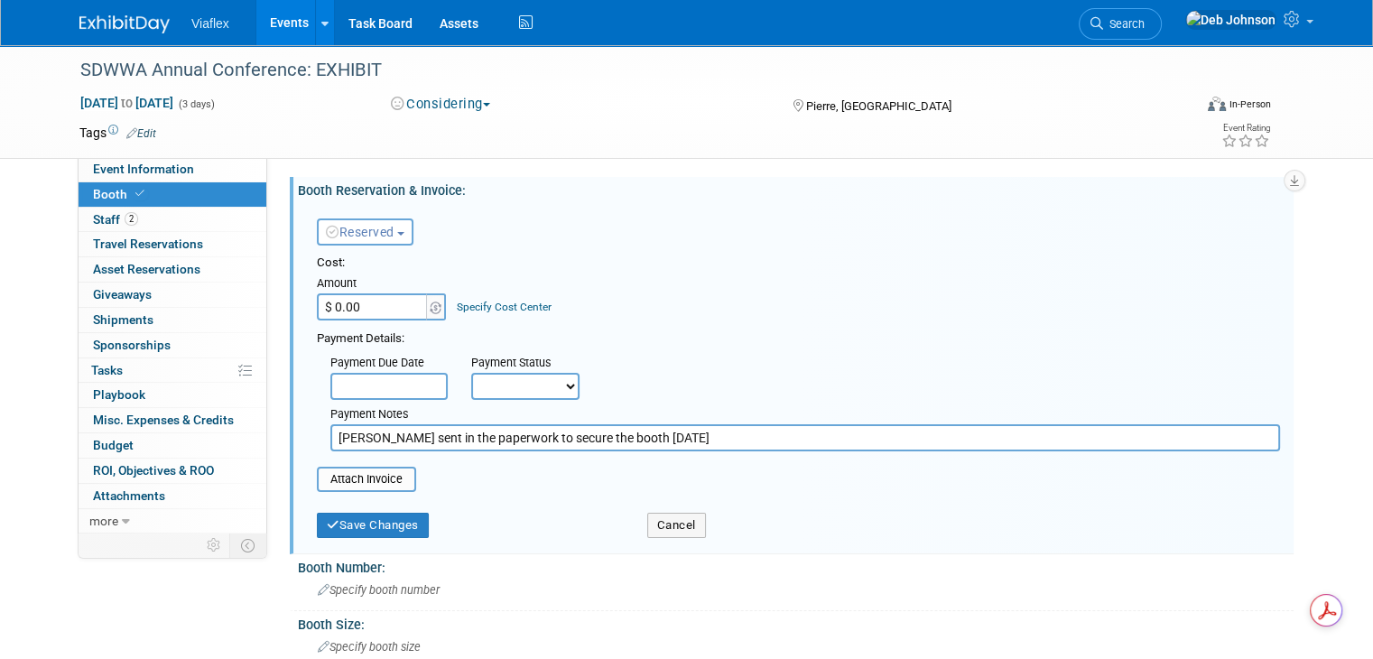
click at [369, 301] on input "$ 0.00" at bounding box center [373, 306] width 113 height 27
type input "$ 350.00"
drag, startPoint x: 391, startPoint y: 521, endPoint x: 484, endPoint y: 534, distance: 93.9
click at [391, 522] on button "Save Changes" at bounding box center [373, 525] width 112 height 25
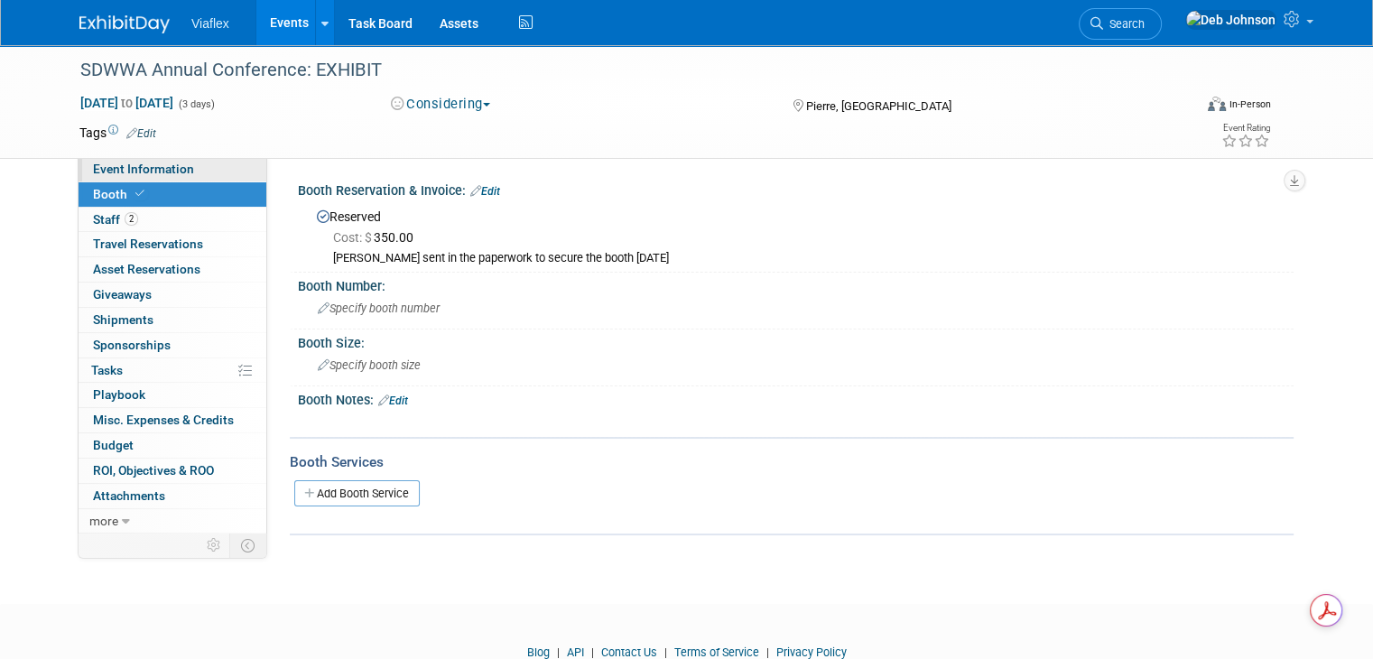
click at [106, 171] on span "Event Information" at bounding box center [143, 169] width 101 height 14
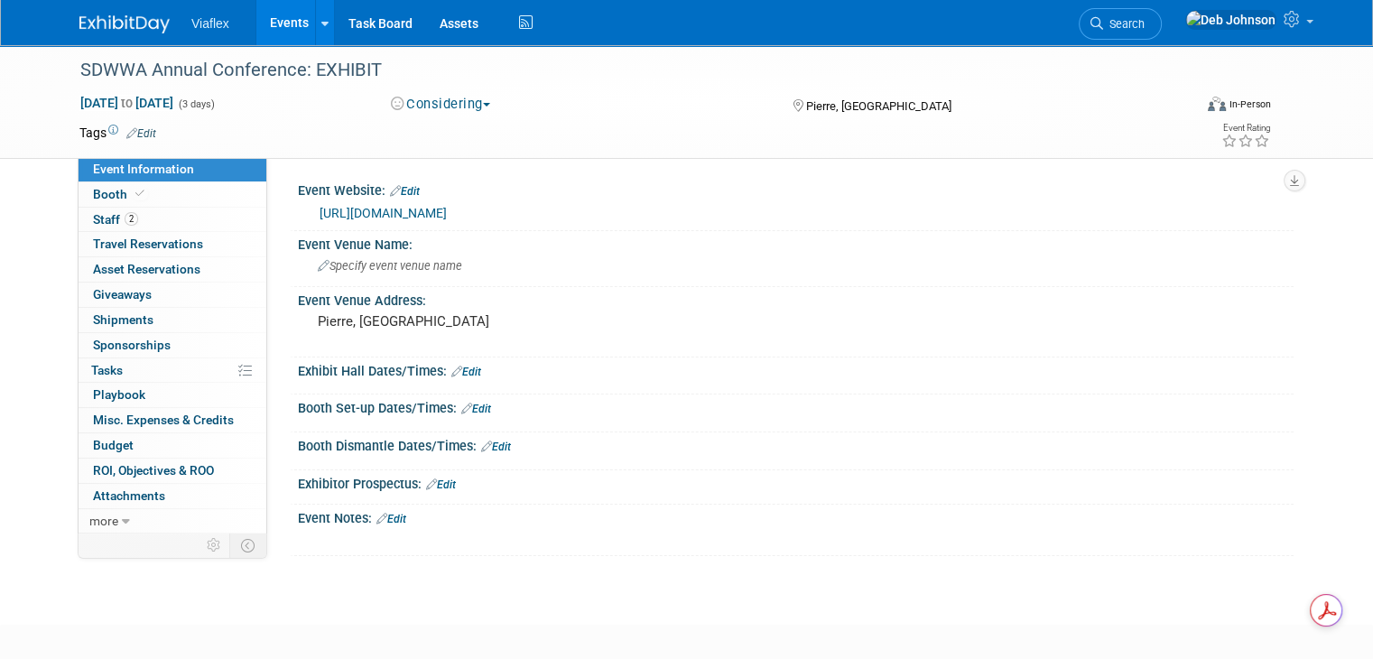
click at [447, 216] on link "[URL][DOMAIN_NAME]" at bounding box center [382, 213] width 127 height 14
